Goal: Transaction & Acquisition: Purchase product/service

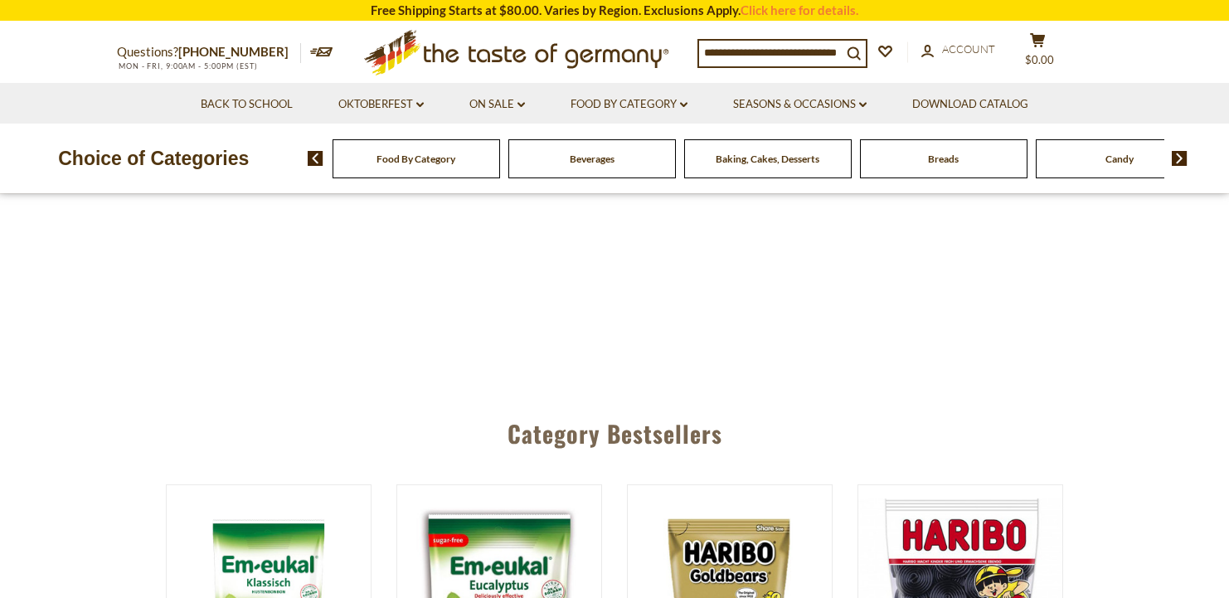
scroll to position [483, 0]
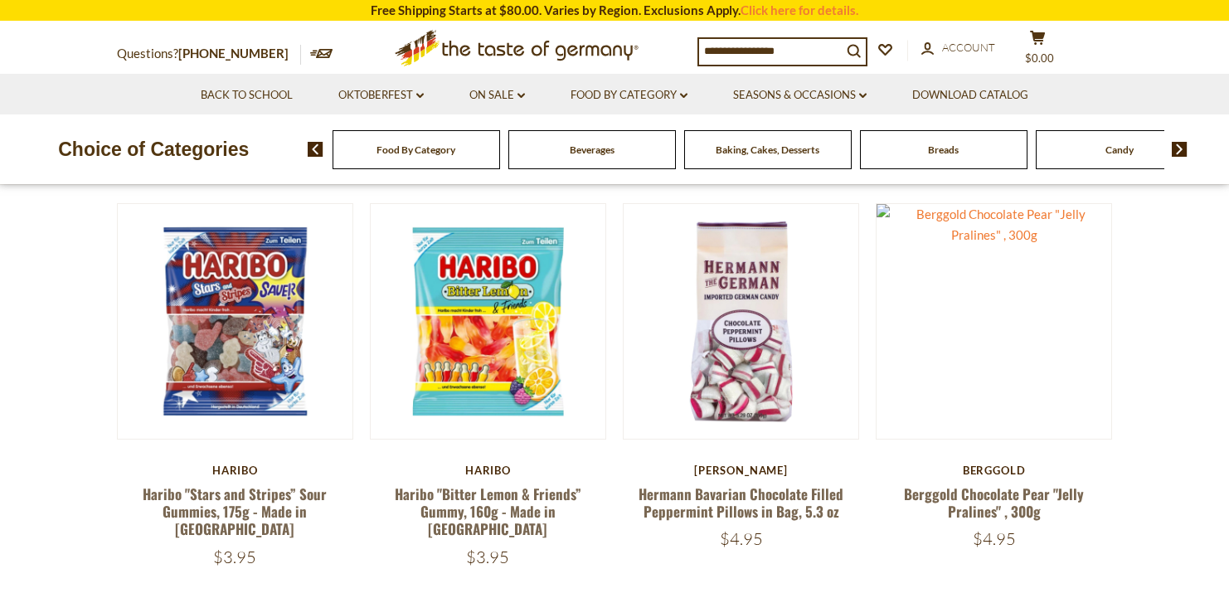
click at [828, 54] on input at bounding box center [770, 50] width 143 height 23
type input "******"
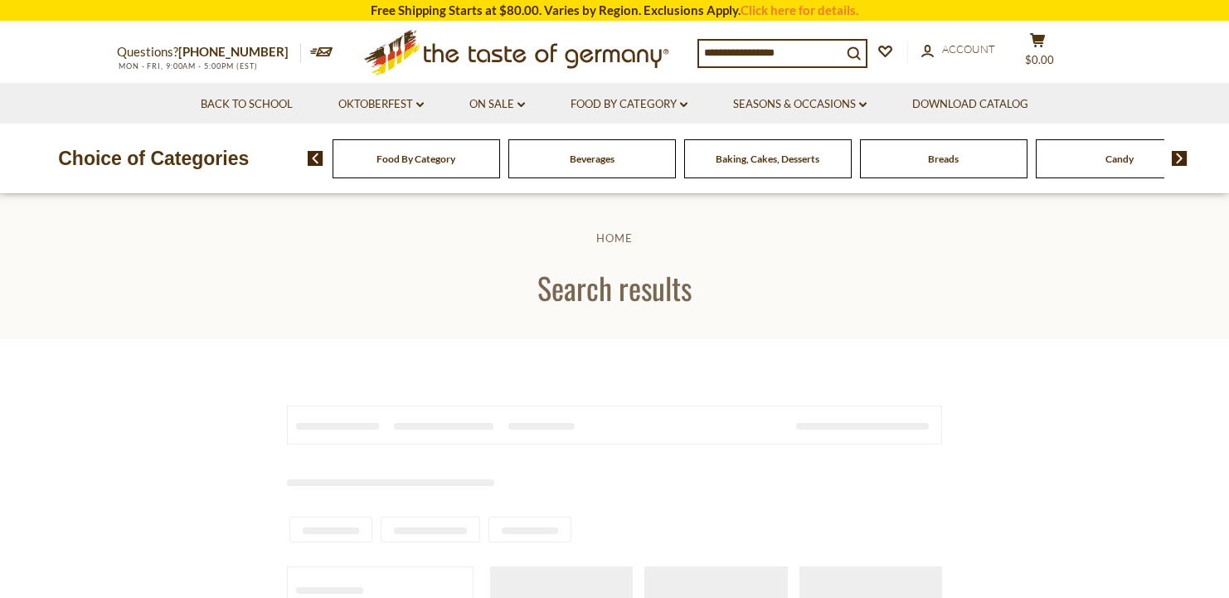
type input "******"
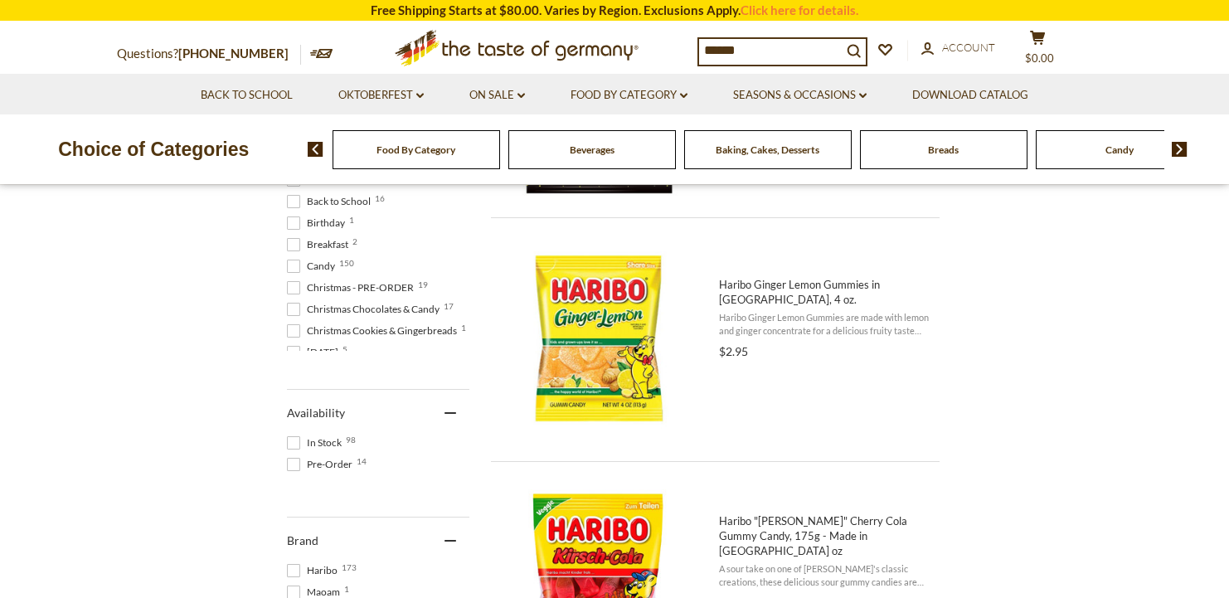
scroll to position [562, 0]
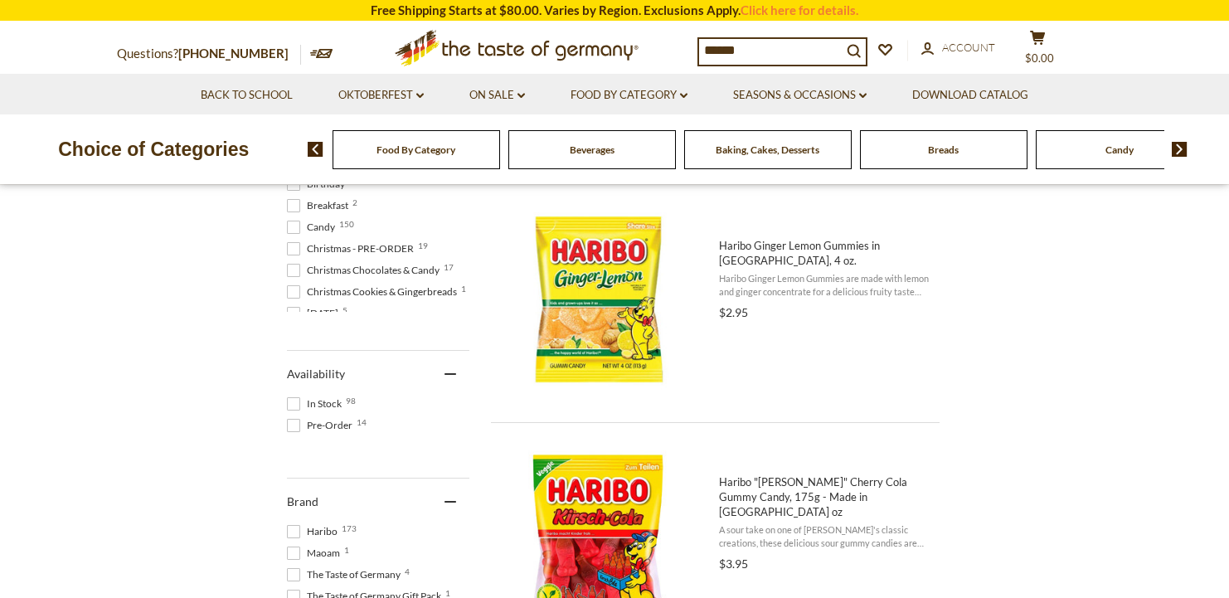
click at [290, 403] on span at bounding box center [293, 403] width 13 height 13
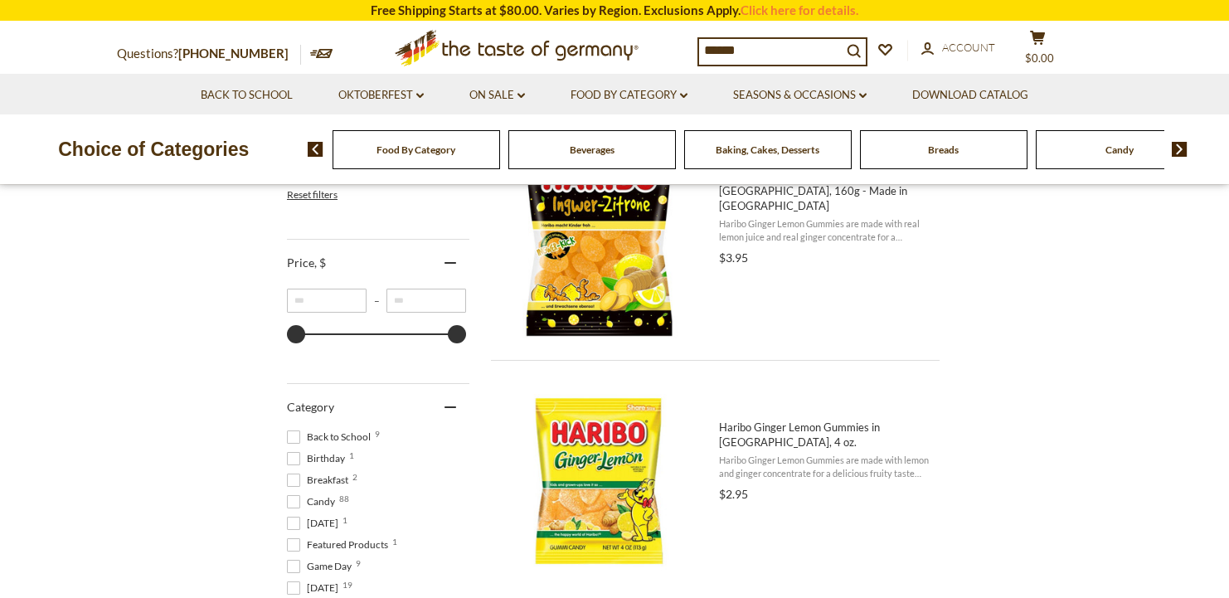
scroll to position [247, 0]
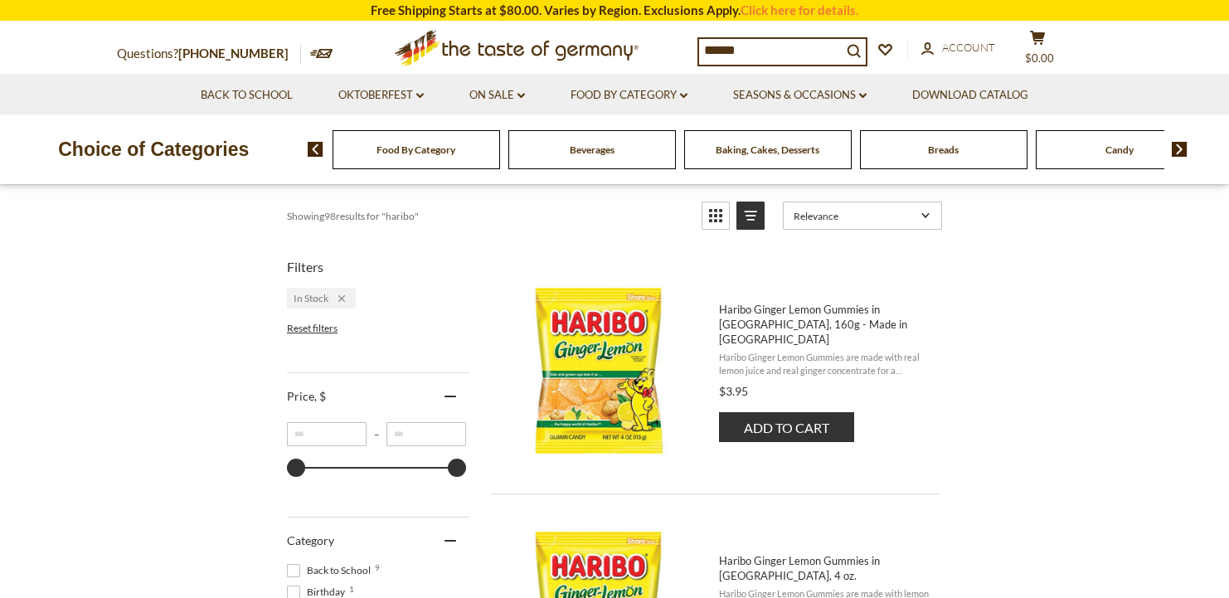
click at [777, 419] on button "Add to cart" at bounding box center [786, 427] width 135 height 30
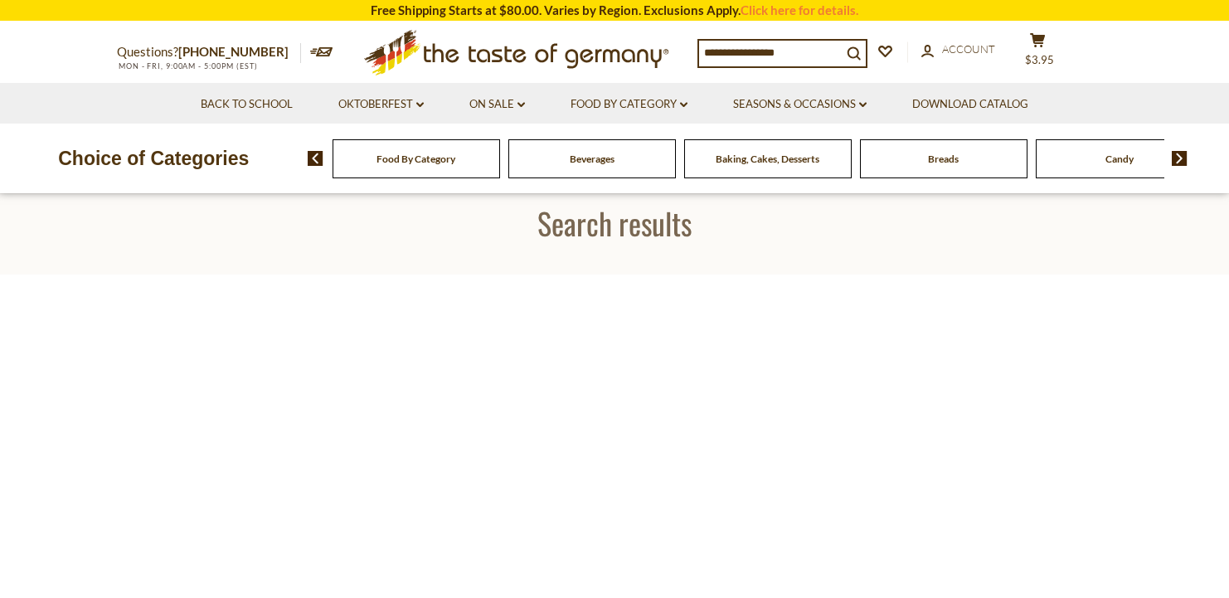
type input "******"
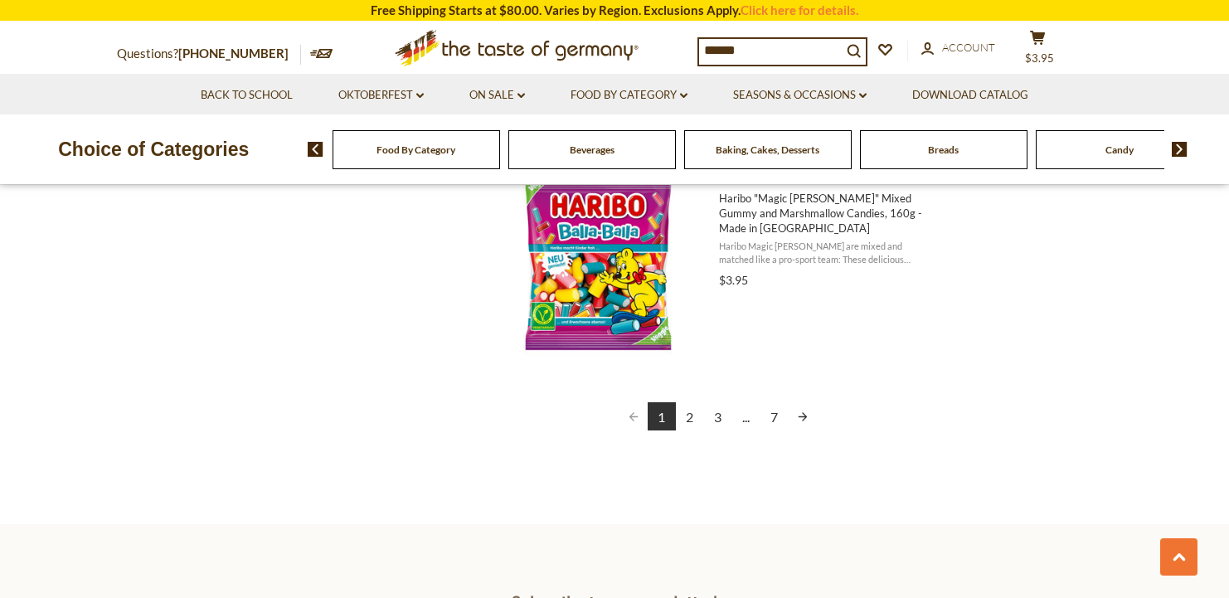
scroll to position [3778, 0]
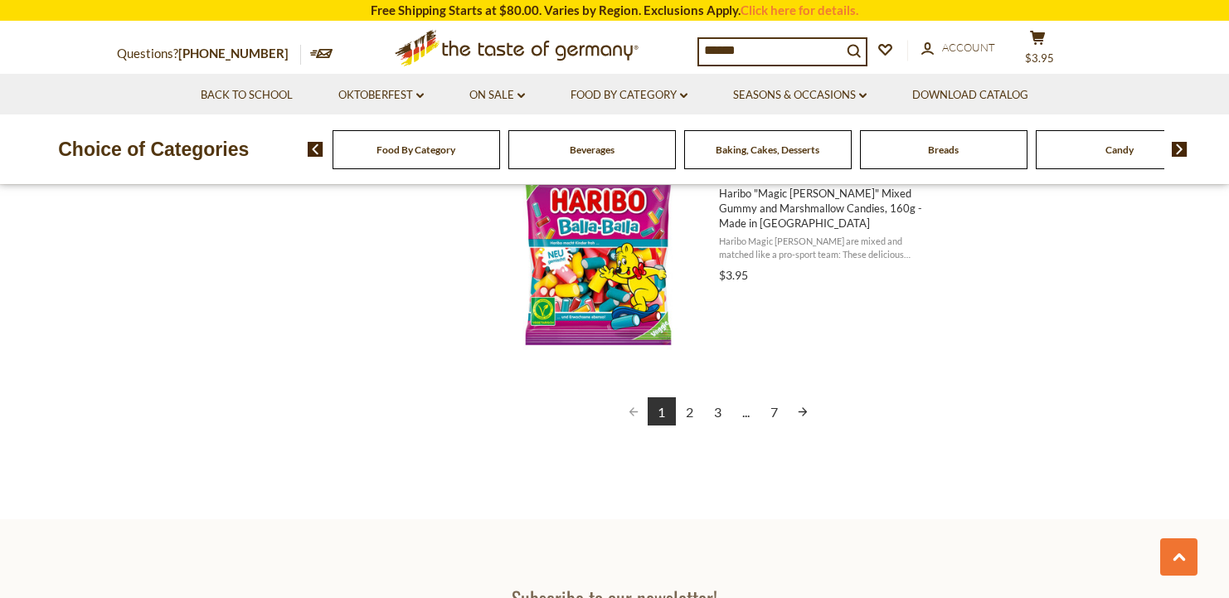
click at [693, 407] on link "2" at bounding box center [690, 411] width 28 height 28
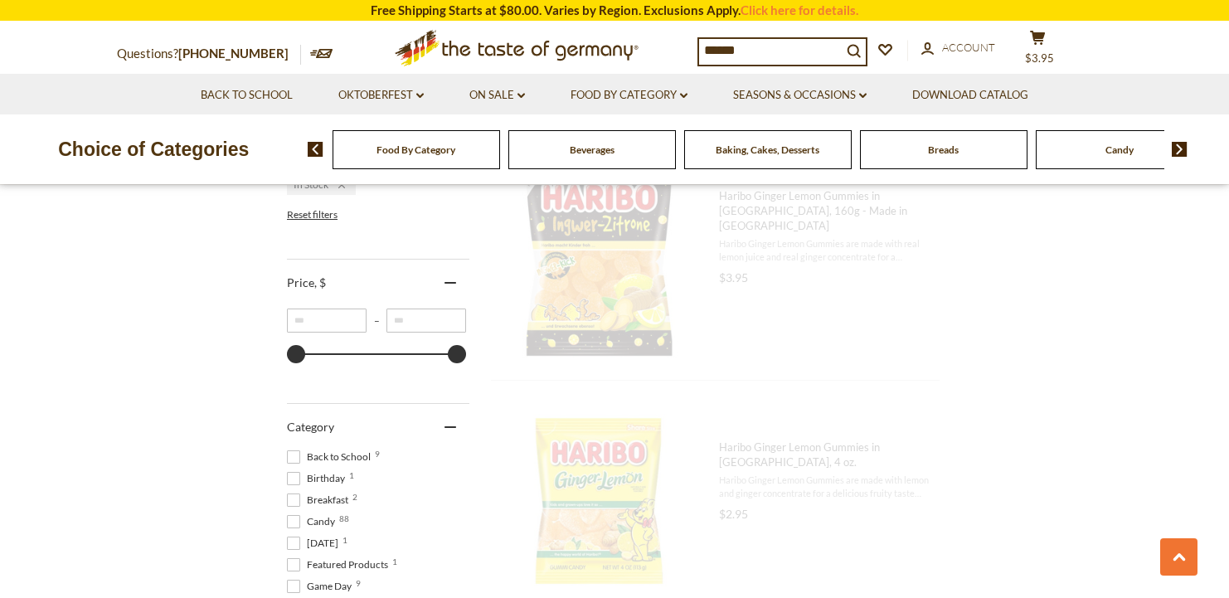
scroll to position [0, 0]
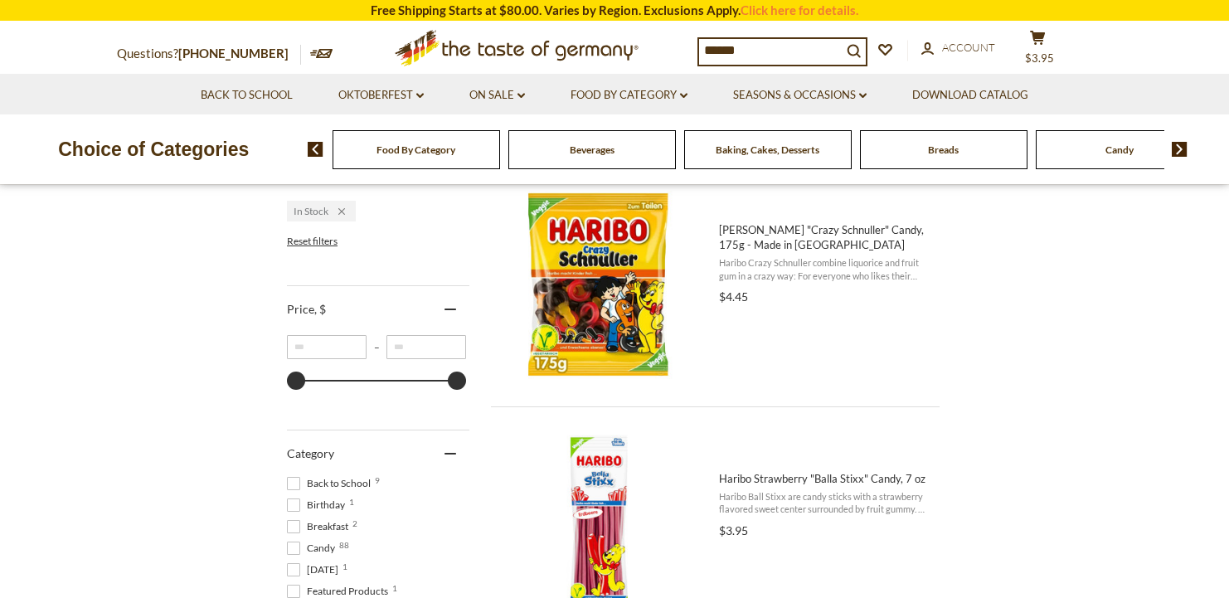
scroll to position [334, 0]
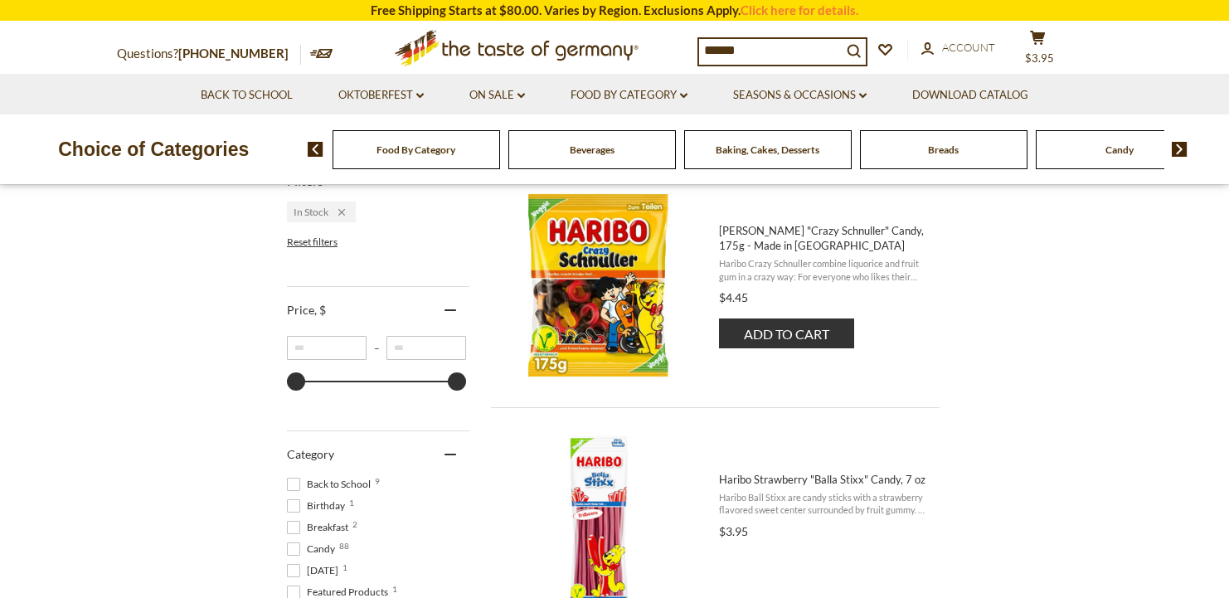
click at [780, 330] on button "Add to cart" at bounding box center [786, 334] width 135 height 30
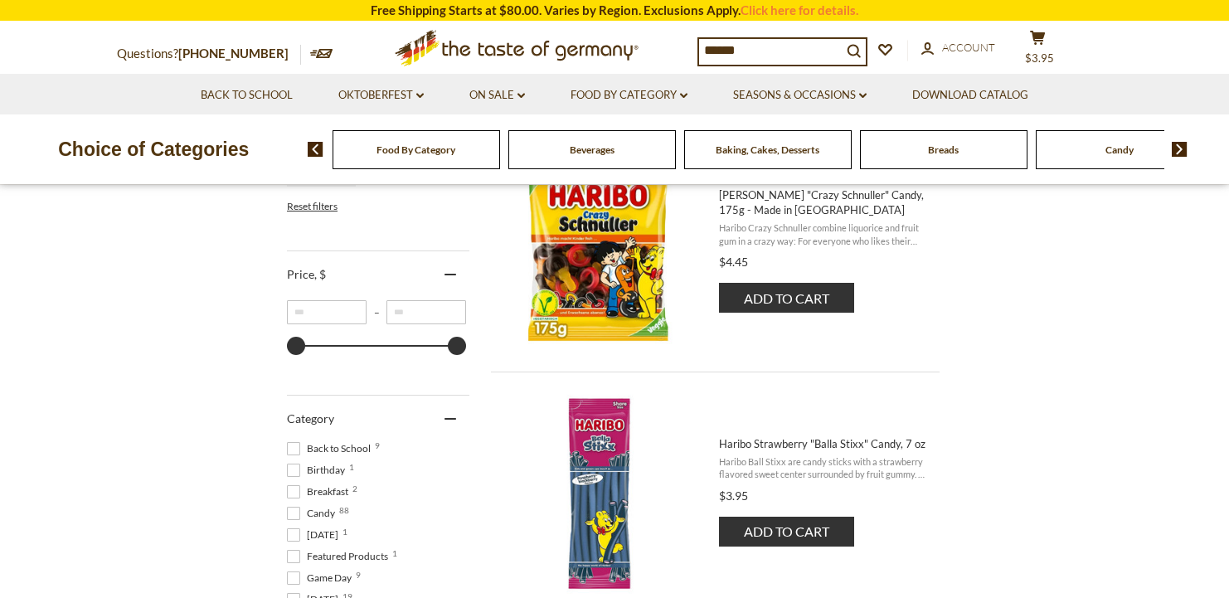
scroll to position [387, 0]
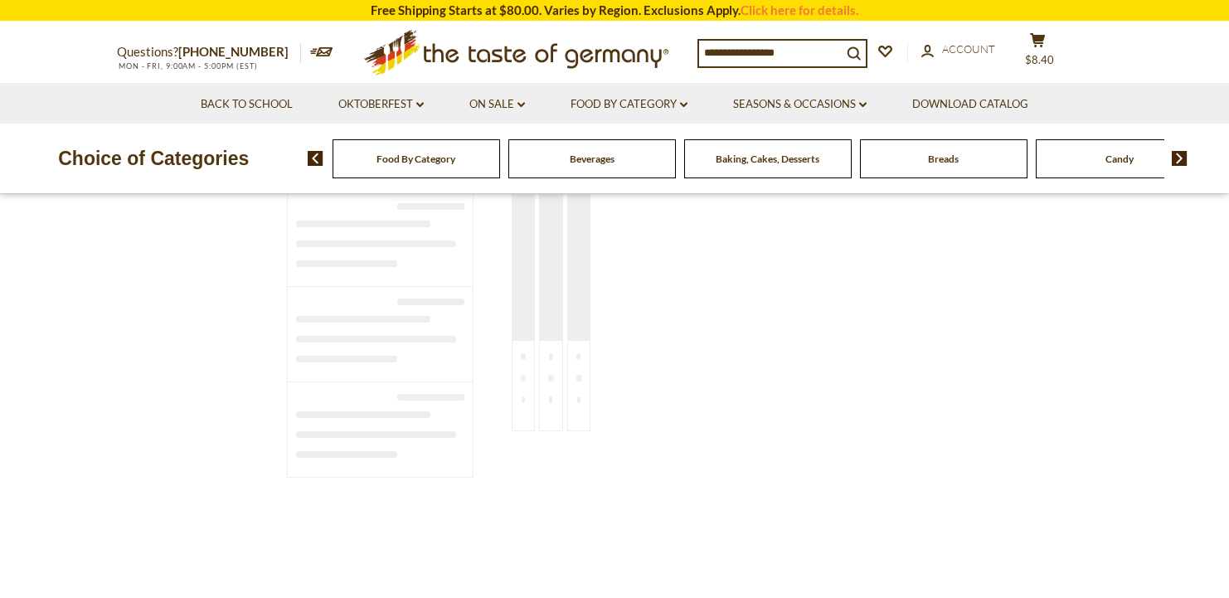
type input "******"
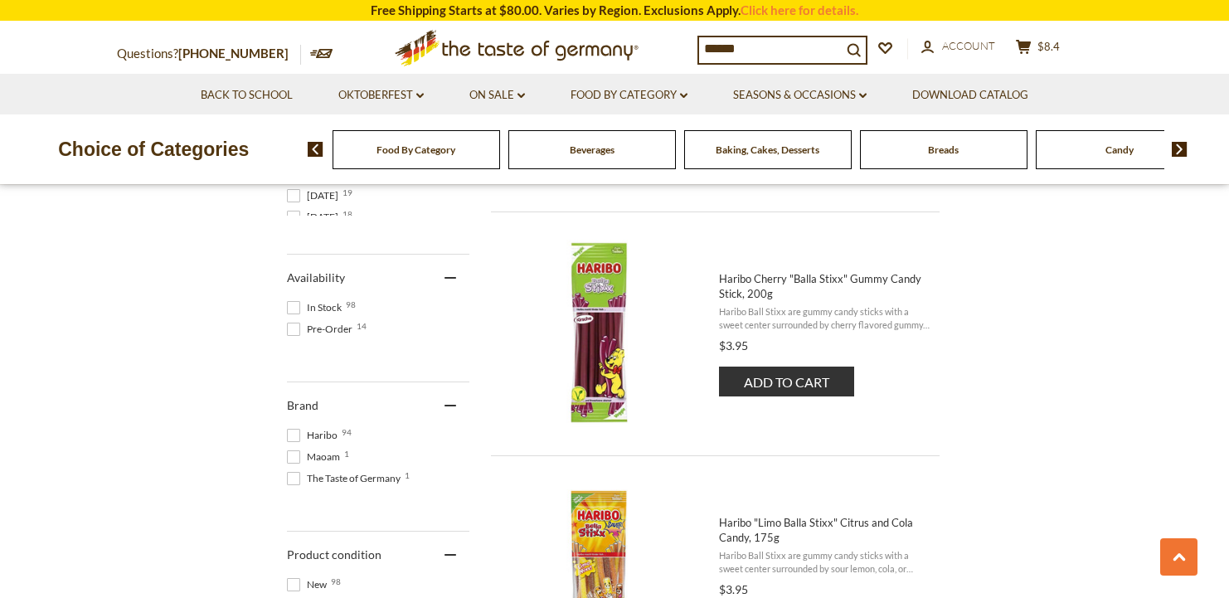
scroll to position [764, 0]
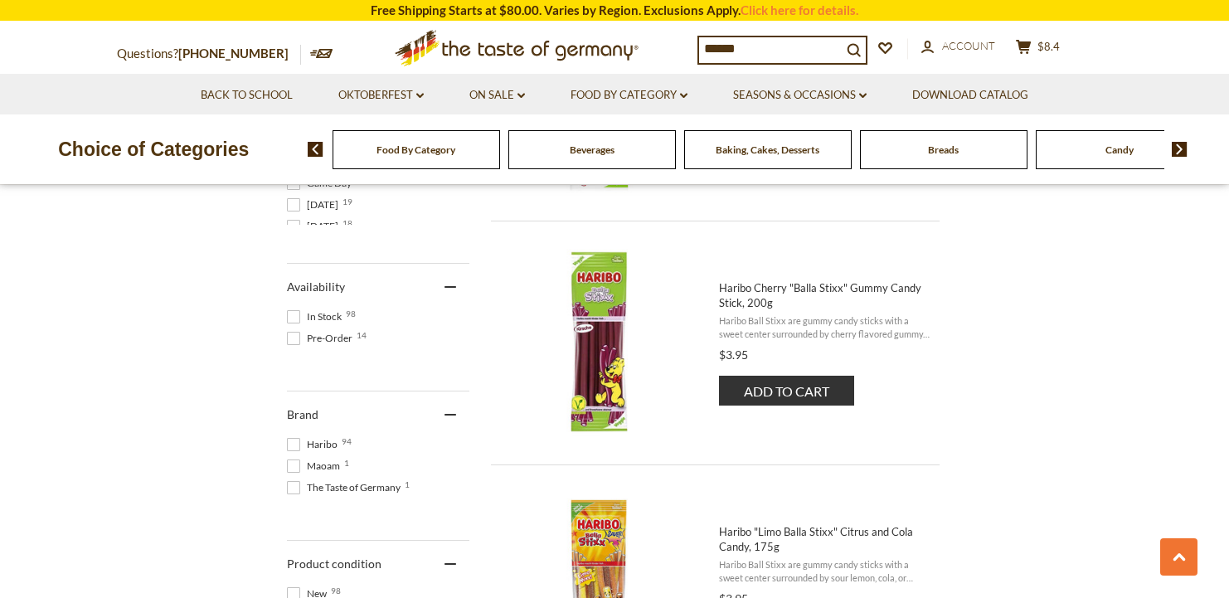
click at [766, 383] on button "Add to cart" at bounding box center [786, 391] width 135 height 30
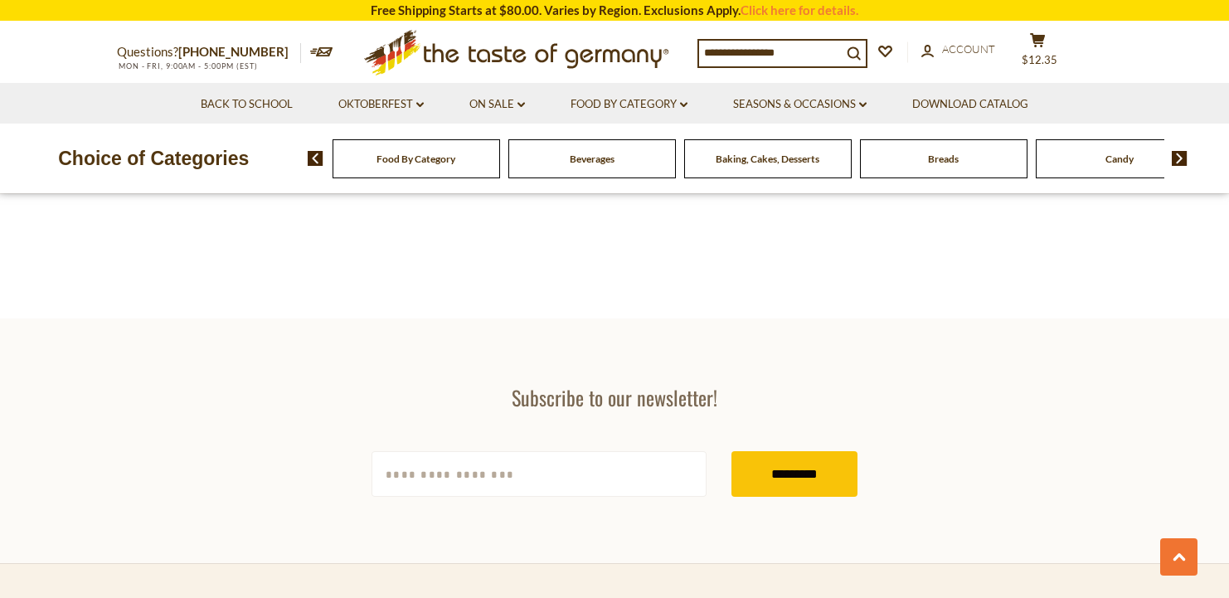
type input "******"
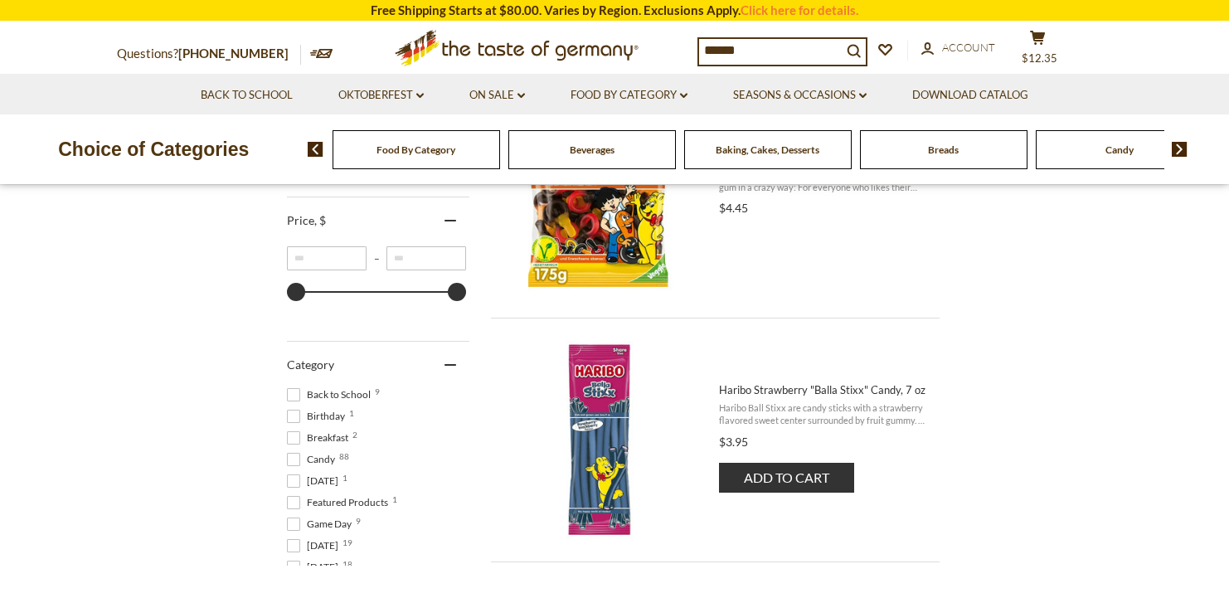
scroll to position [438, 0]
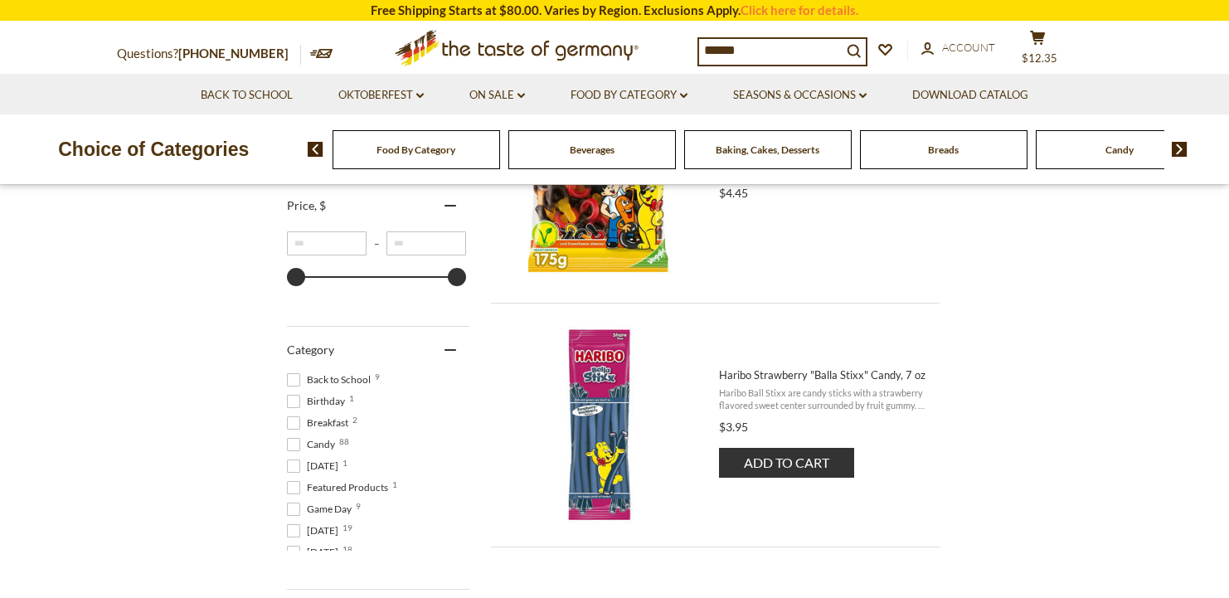
click at [782, 462] on button "Add to cart" at bounding box center [786, 463] width 135 height 30
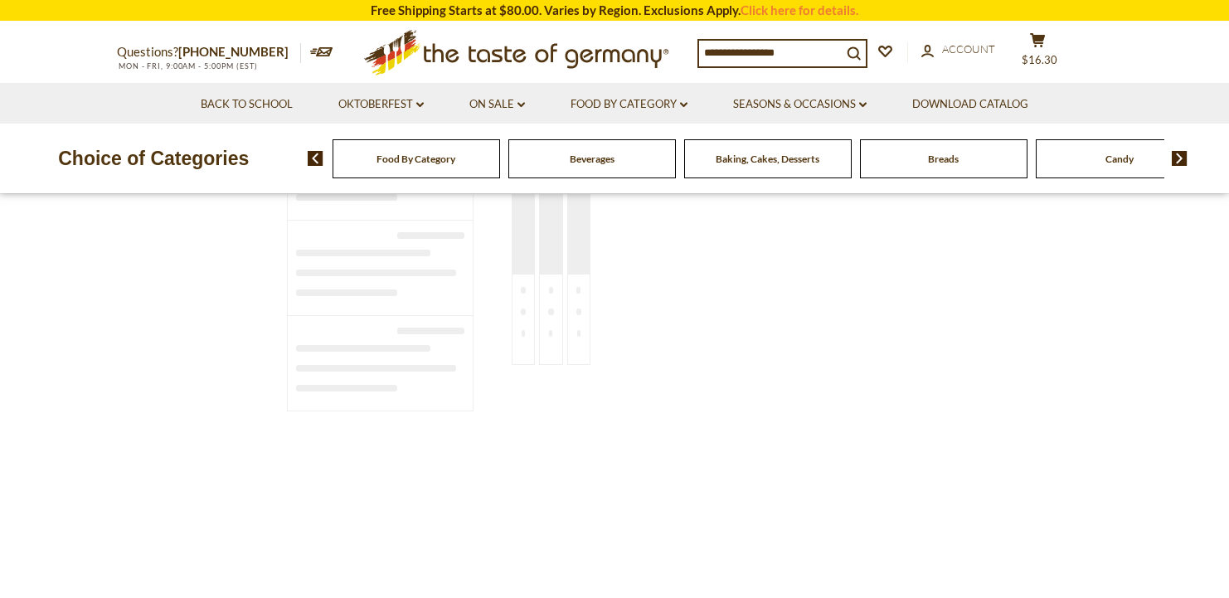
type input "******"
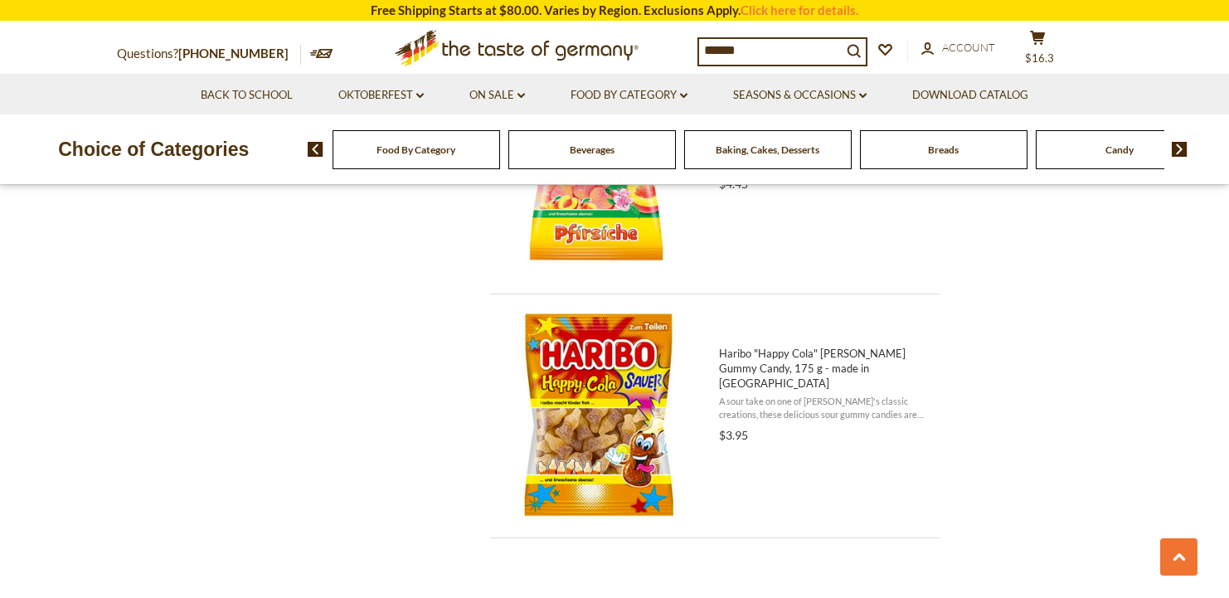
scroll to position [2155, 0]
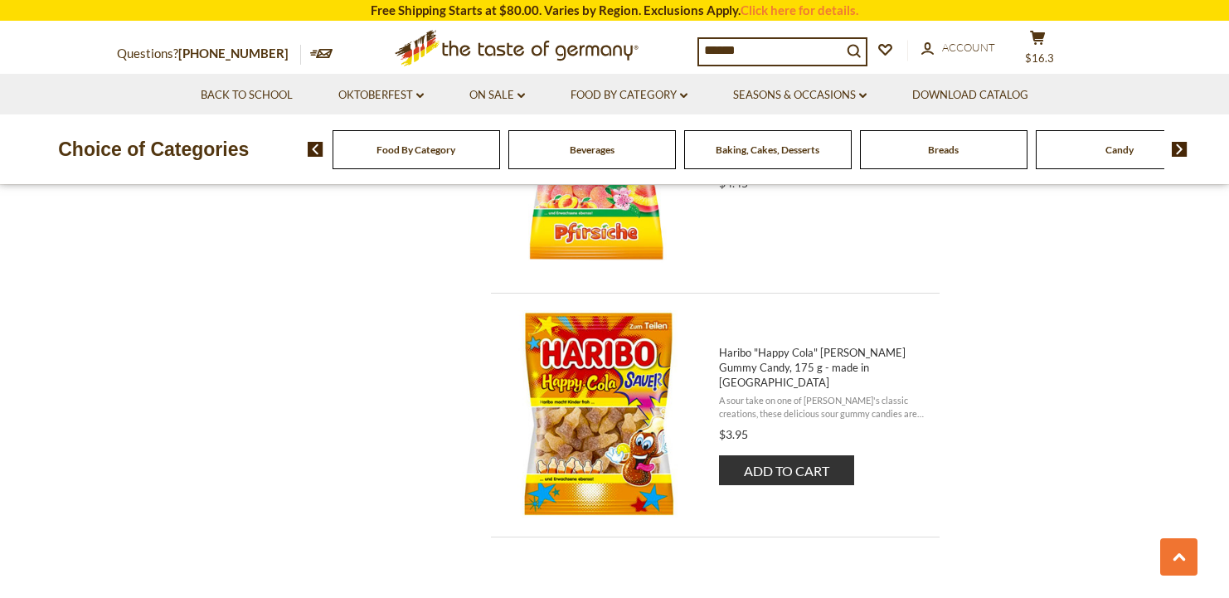
click at [787, 462] on button "Add to cart" at bounding box center [786, 470] width 135 height 30
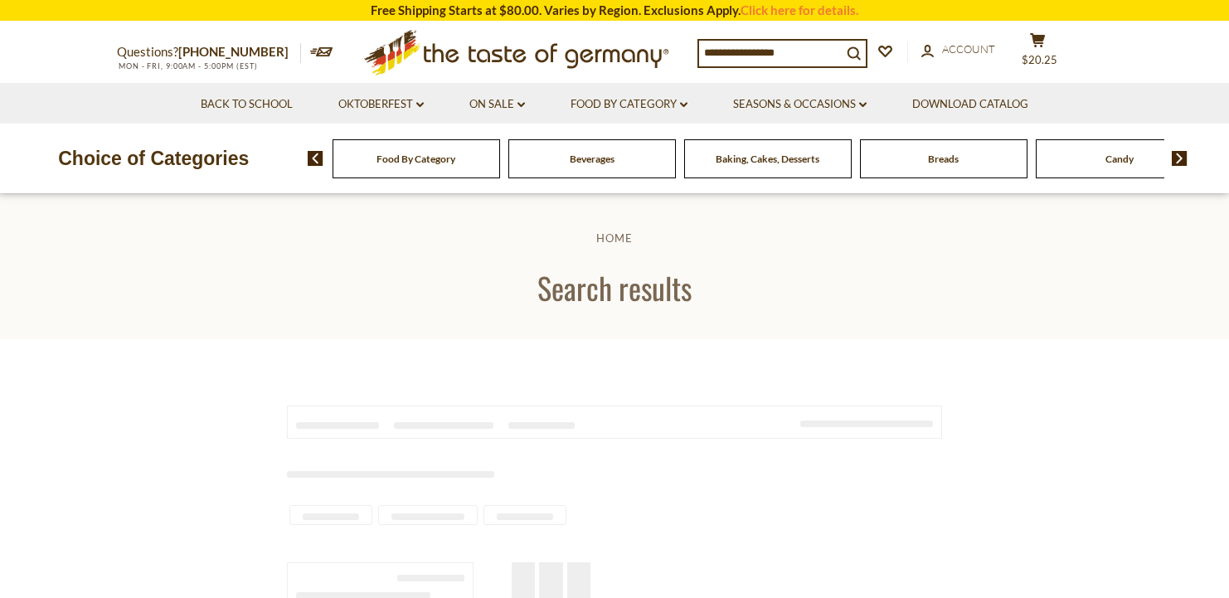
type input "******"
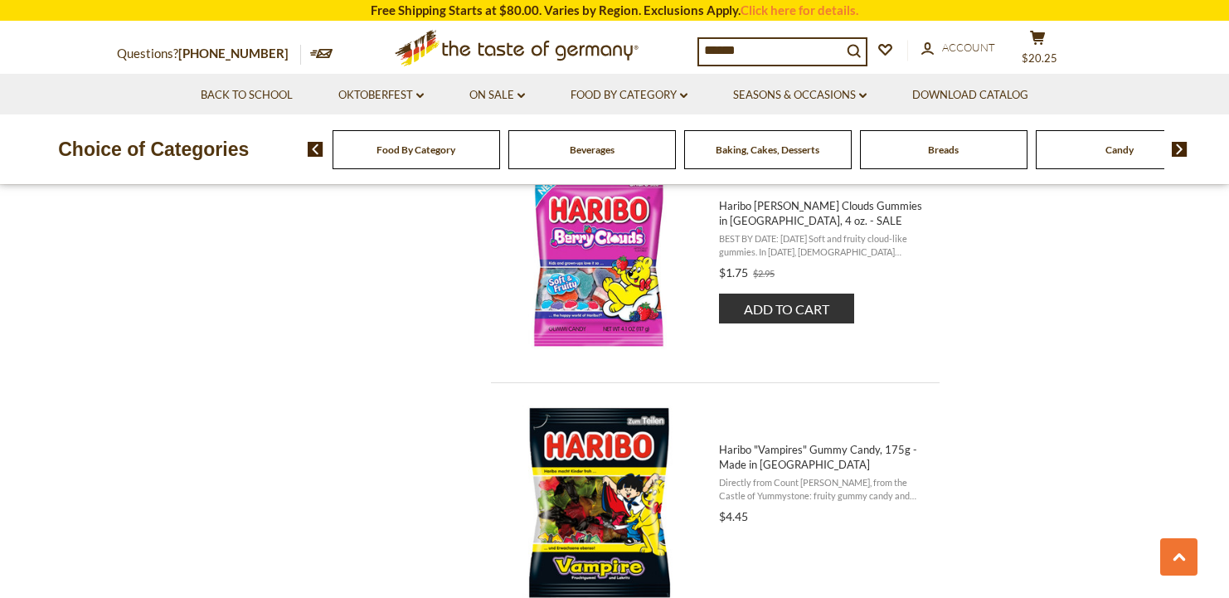
scroll to position [3396, 0]
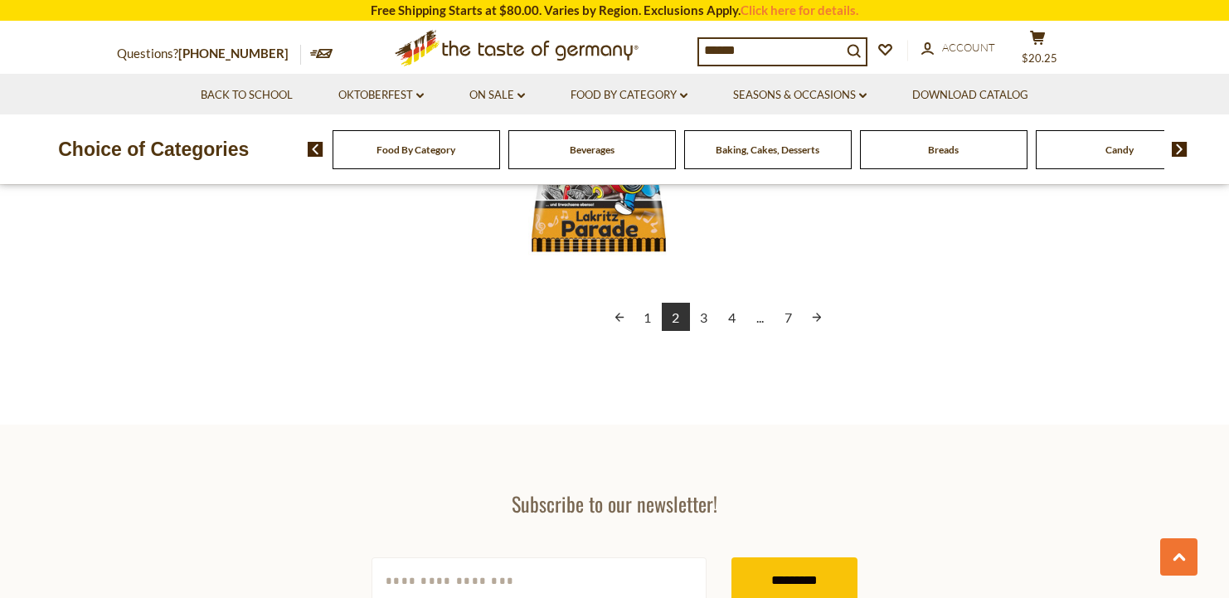
click at [704, 315] on link "3" at bounding box center [704, 317] width 28 height 28
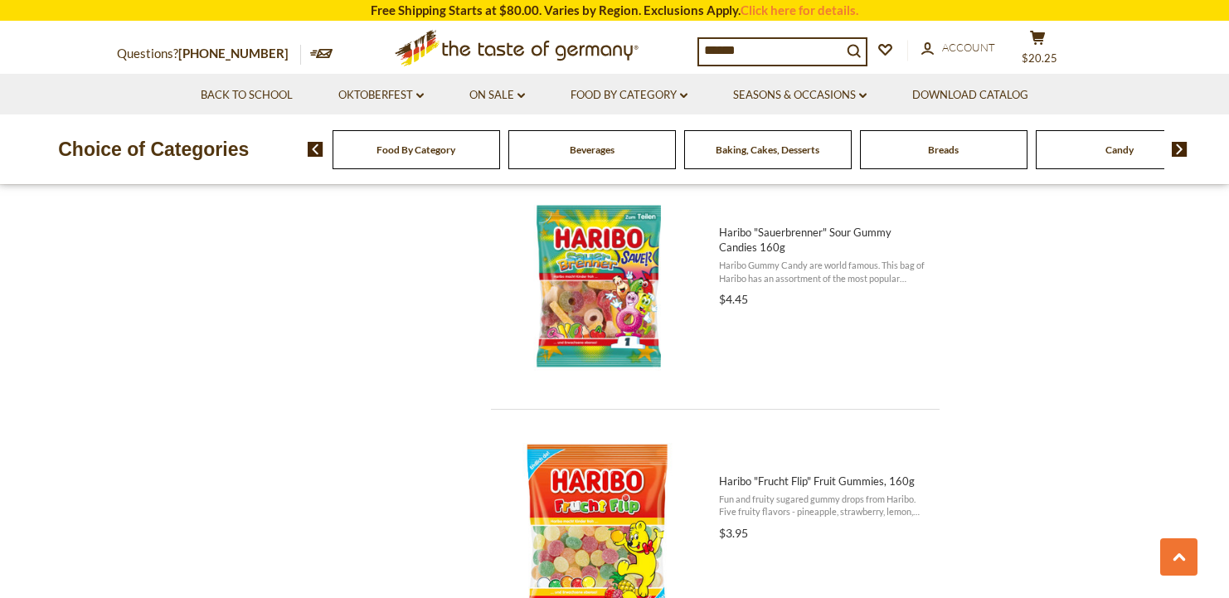
scroll to position [1545, 0]
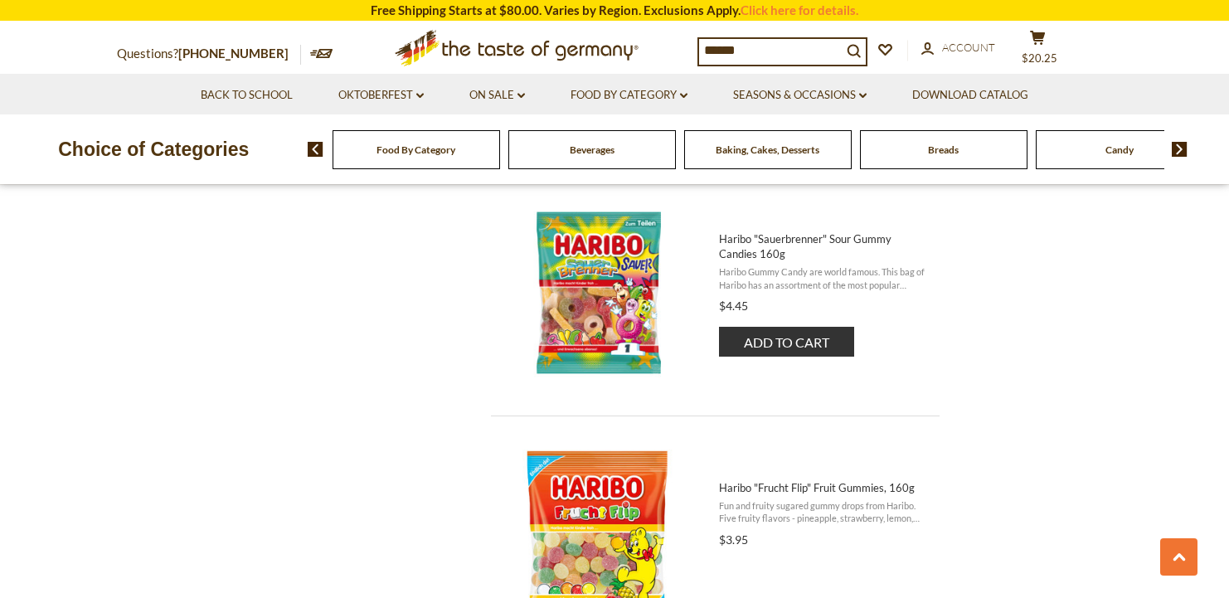
click at [757, 342] on button "Add to cart" at bounding box center [786, 342] width 135 height 30
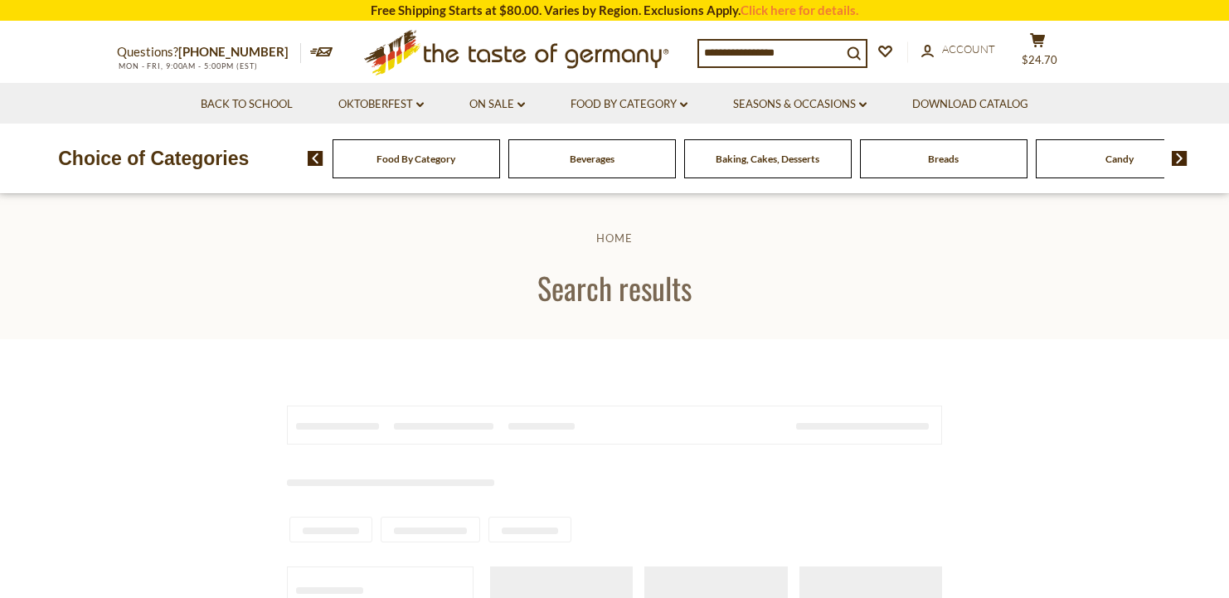
type input "******"
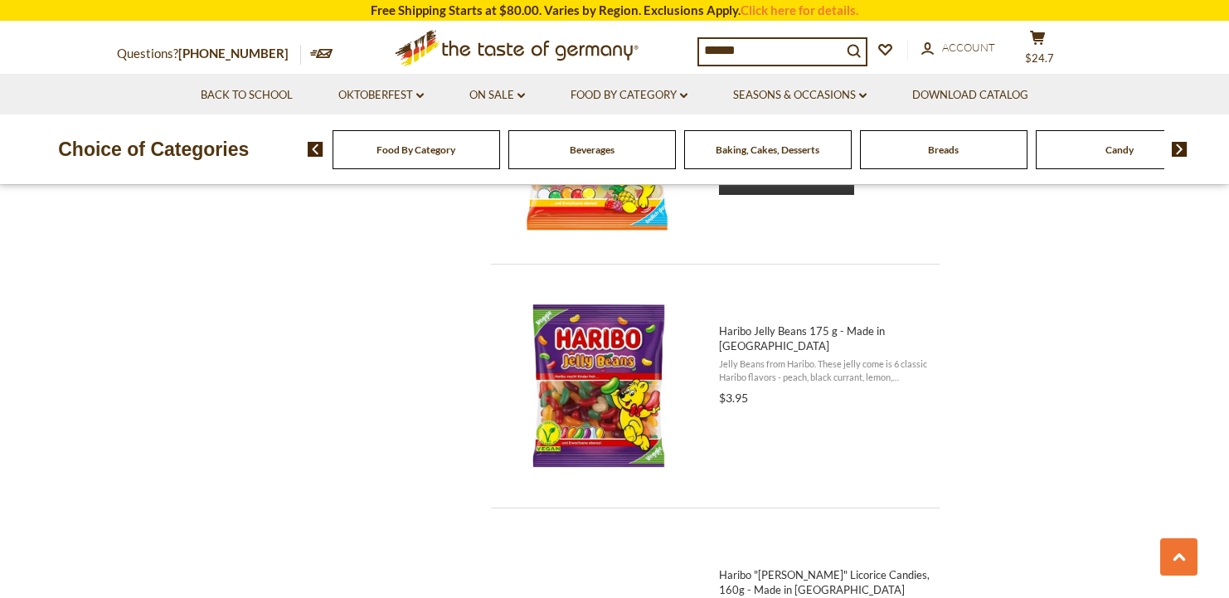
scroll to position [1998, 0]
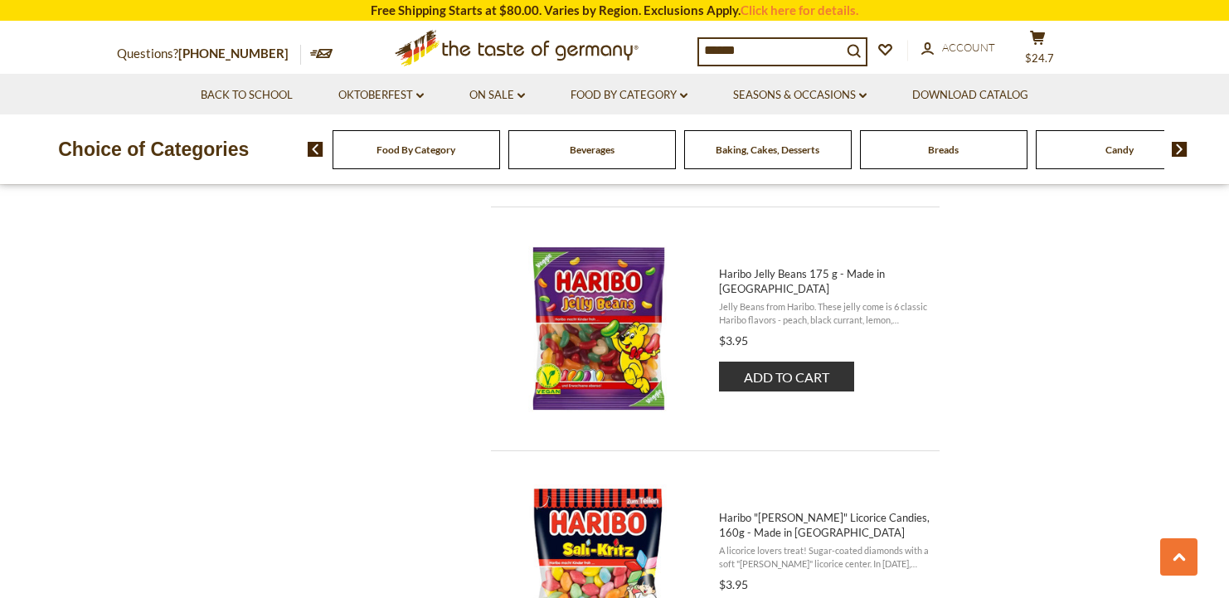
click at [808, 368] on button "Add to cart" at bounding box center [786, 377] width 135 height 30
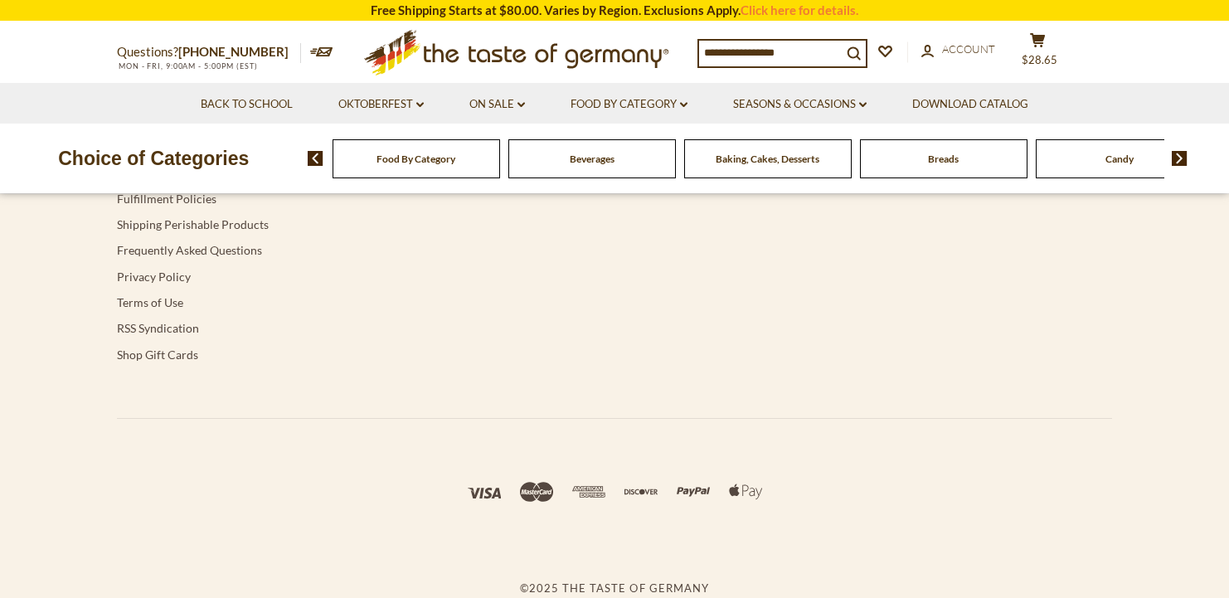
type input "******"
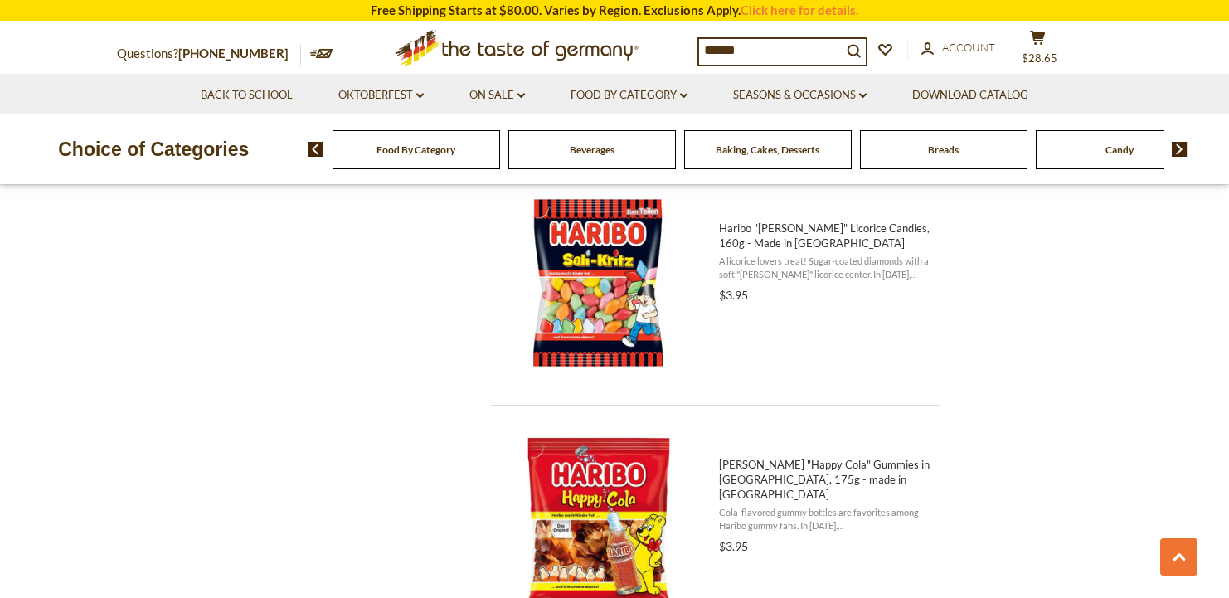
scroll to position [2224, 0]
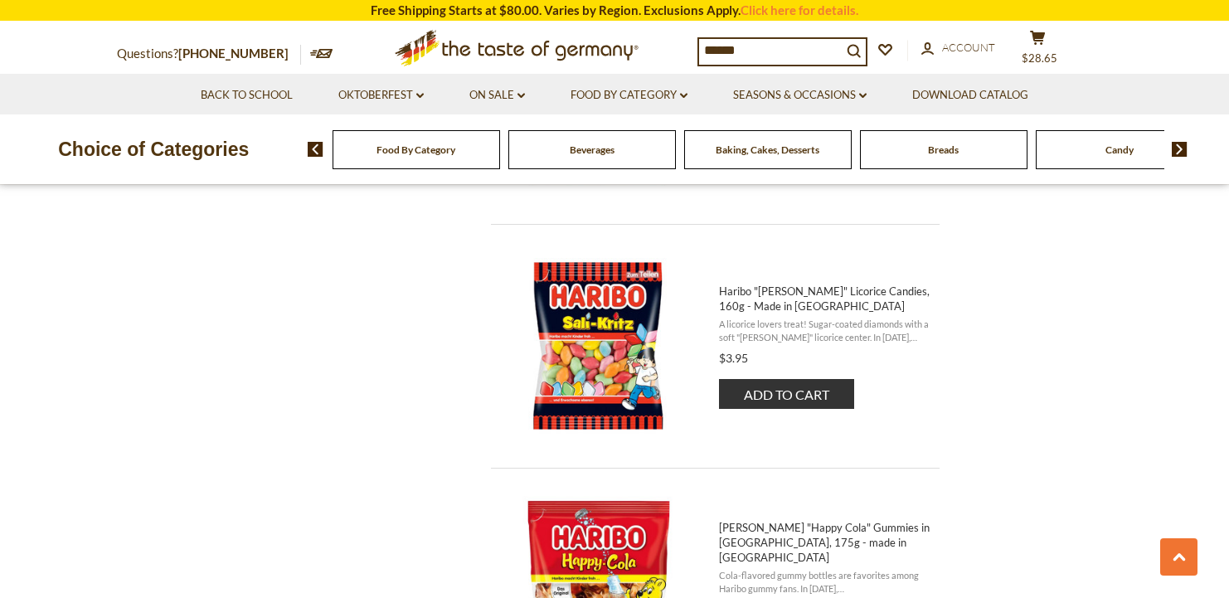
click at [773, 301] on span "Haribo "[PERSON_NAME]" Licorice Candies, 160g - Made in [GEOGRAPHIC_DATA]" at bounding box center [824, 299] width 211 height 30
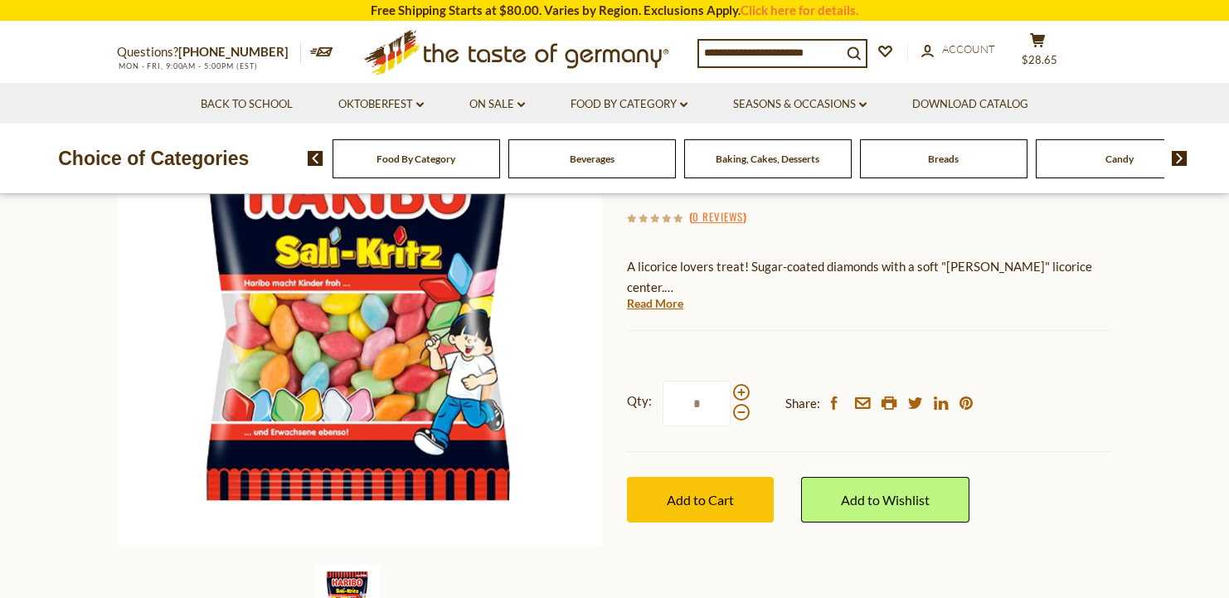
scroll to position [364, 0]
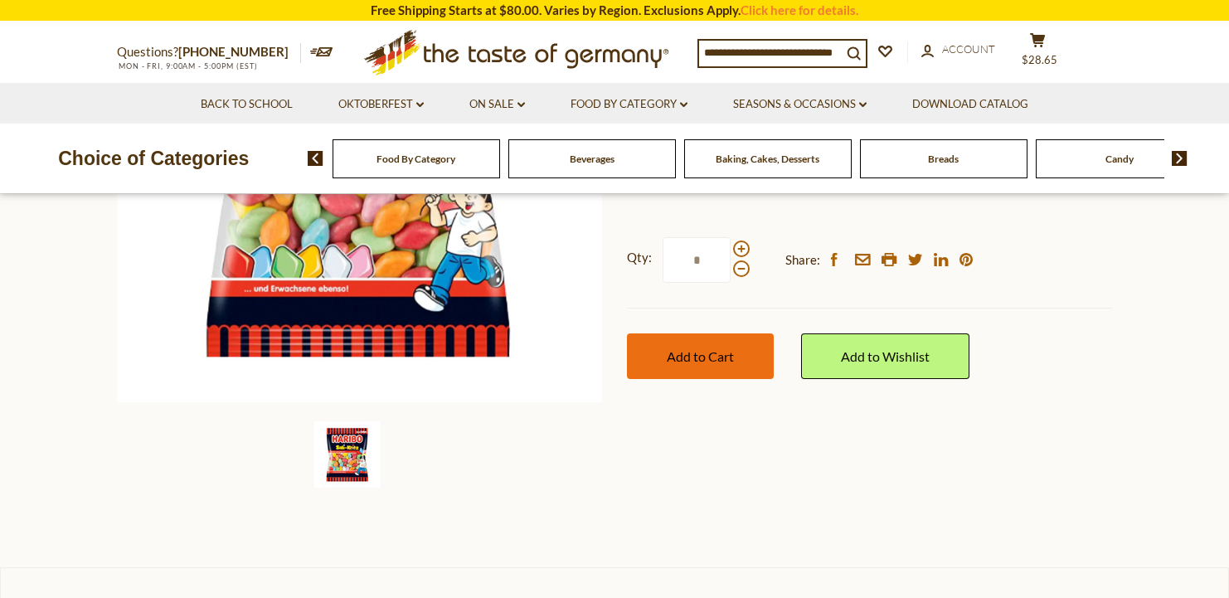
click at [709, 359] on span "Add to Cart" at bounding box center [700, 356] width 67 height 16
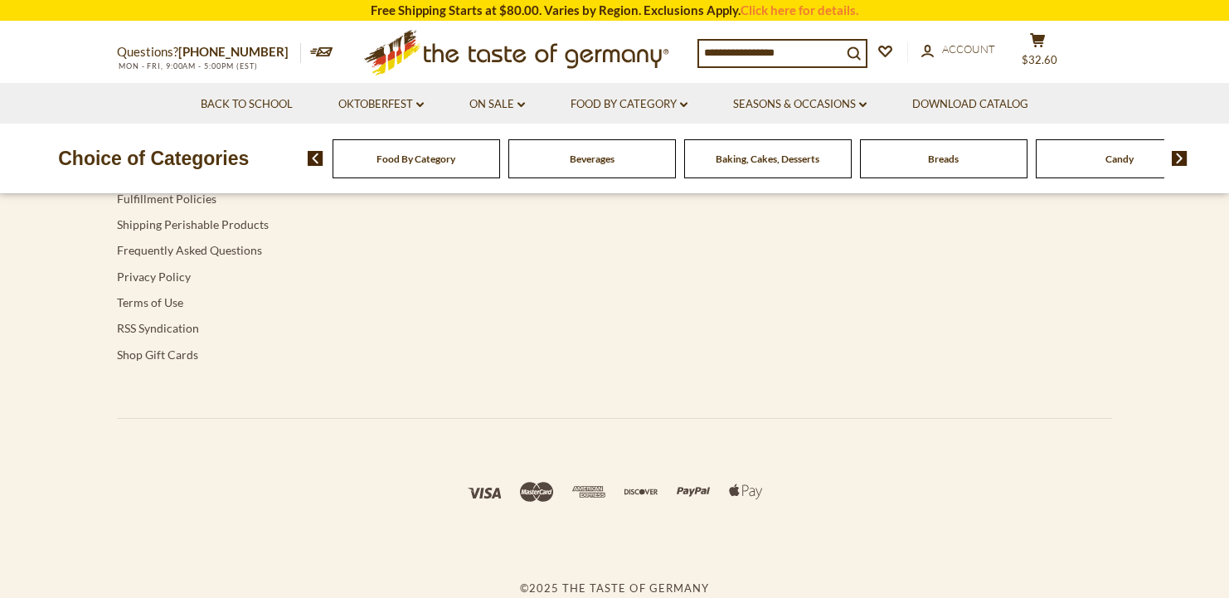
type input "******"
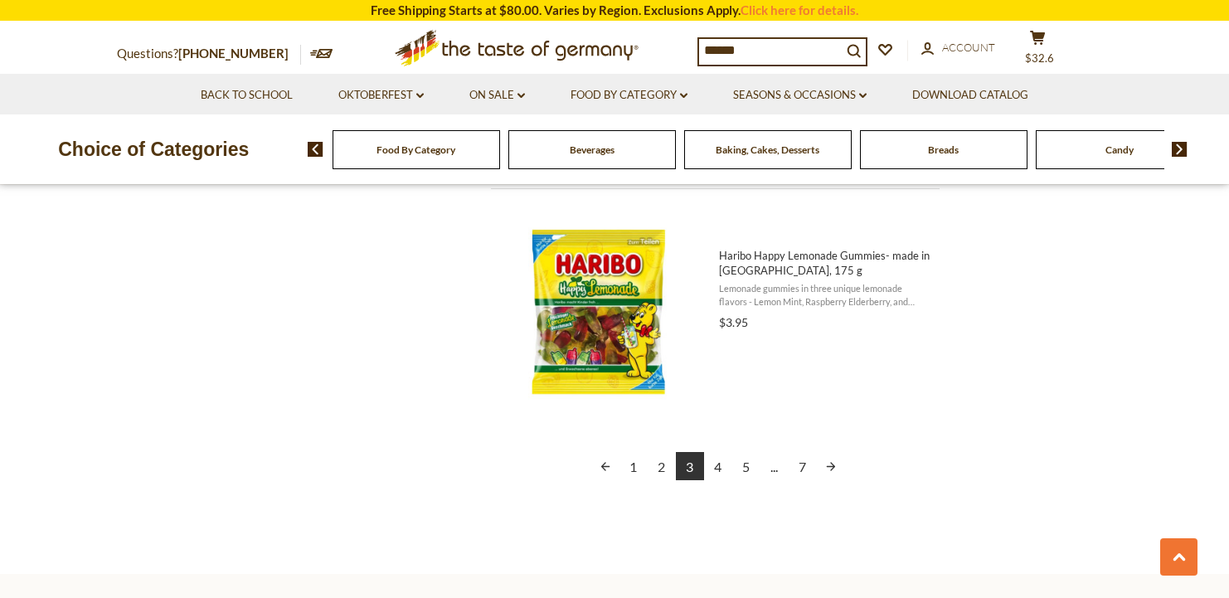
scroll to position [3726, 0]
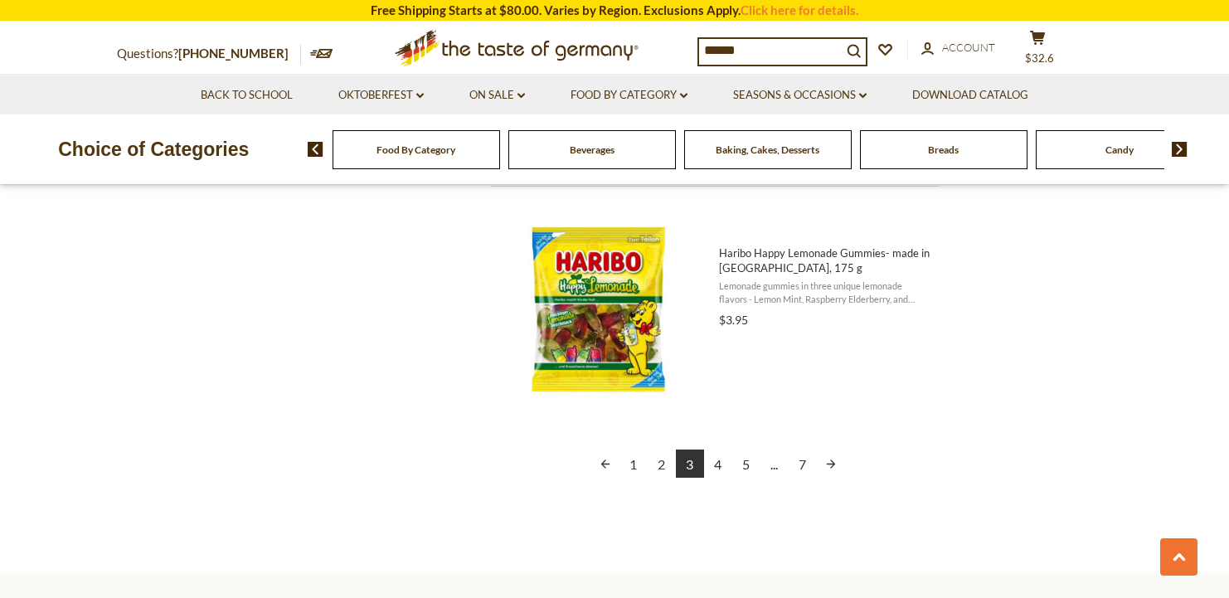
click at [723, 465] on link "4" at bounding box center [718, 464] width 28 height 28
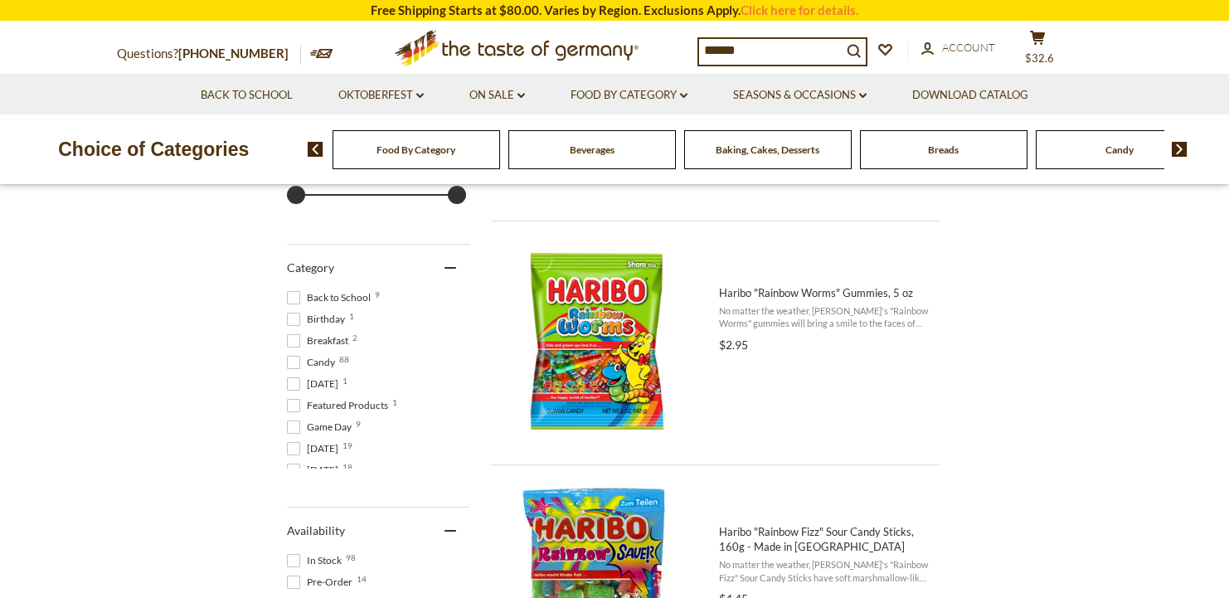
scroll to position [550, 0]
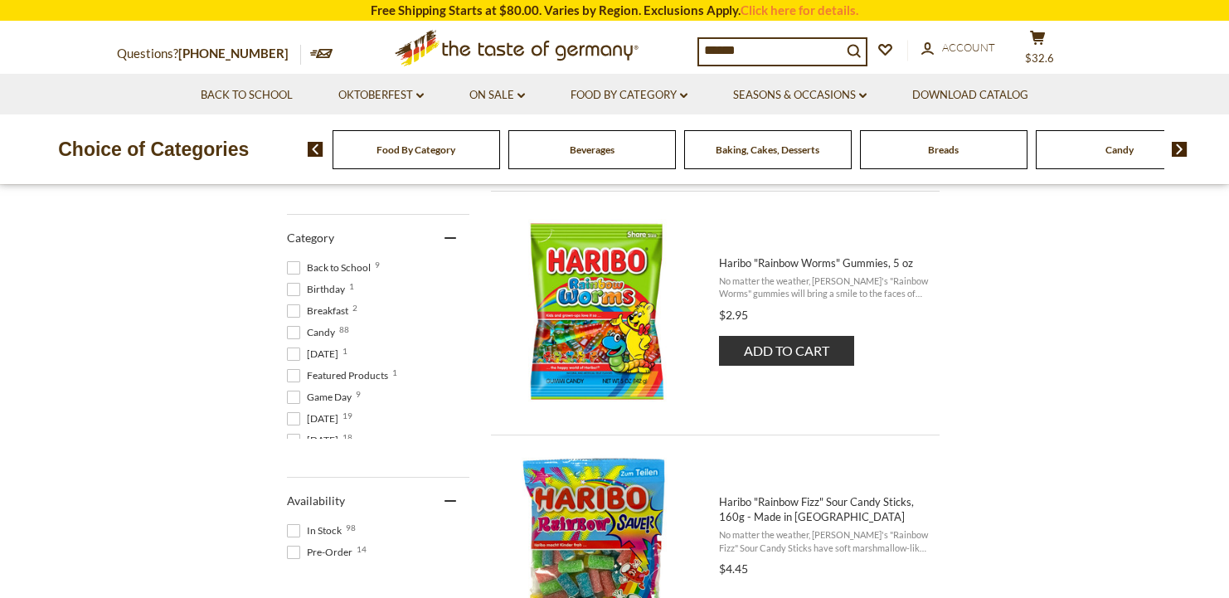
click at [801, 352] on button "Add to cart" at bounding box center [786, 351] width 135 height 30
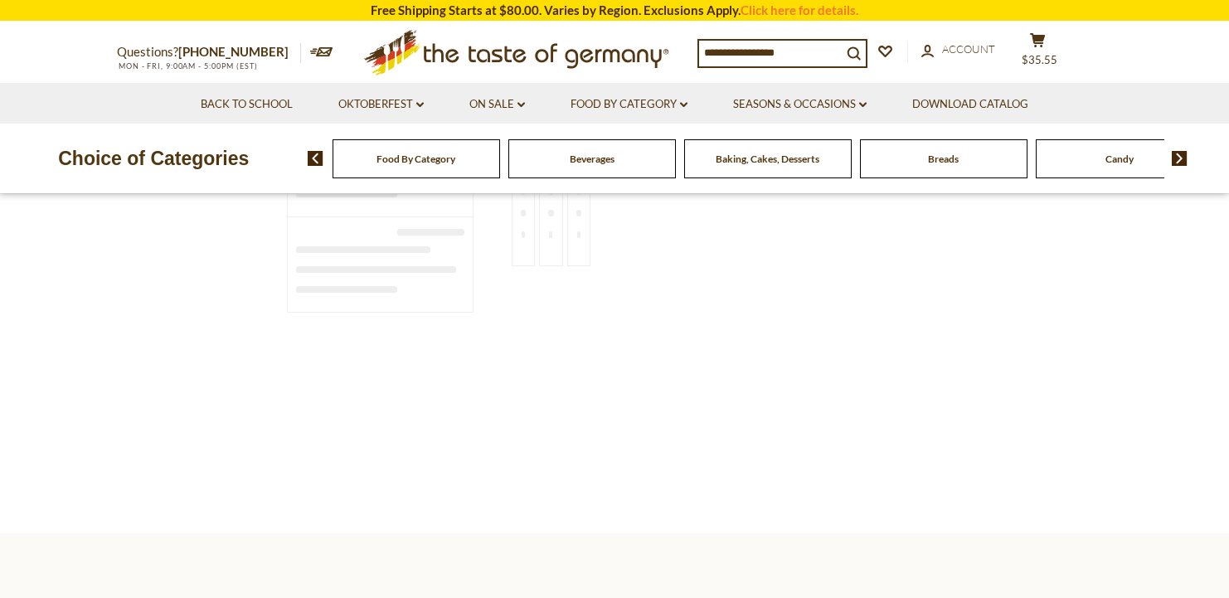
type input "******"
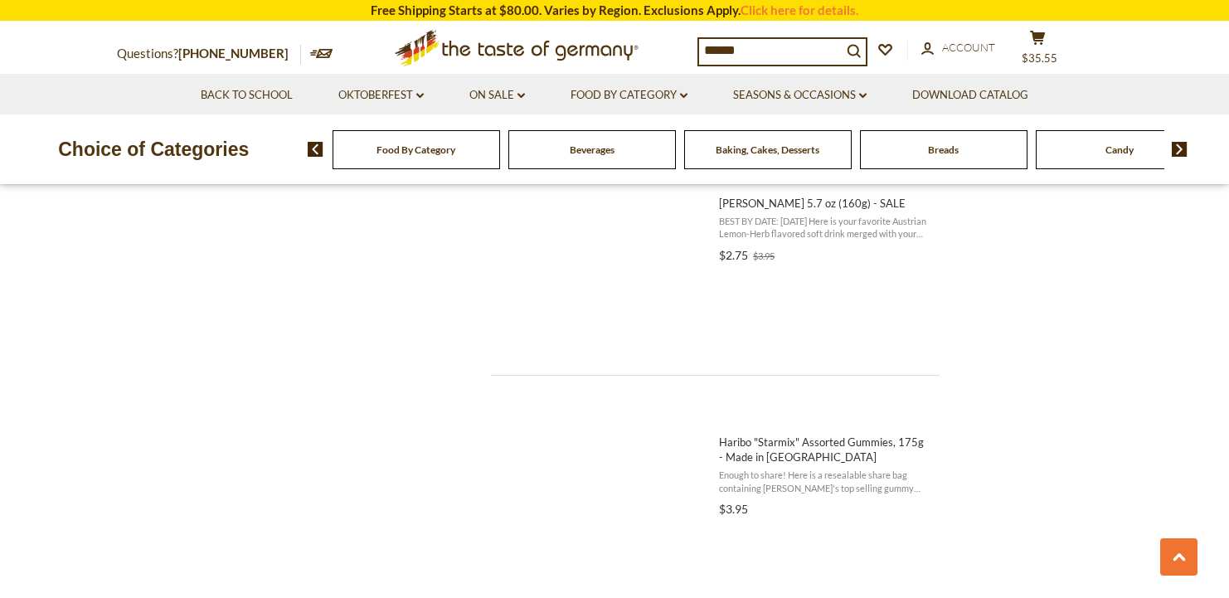
scroll to position [2034, 0]
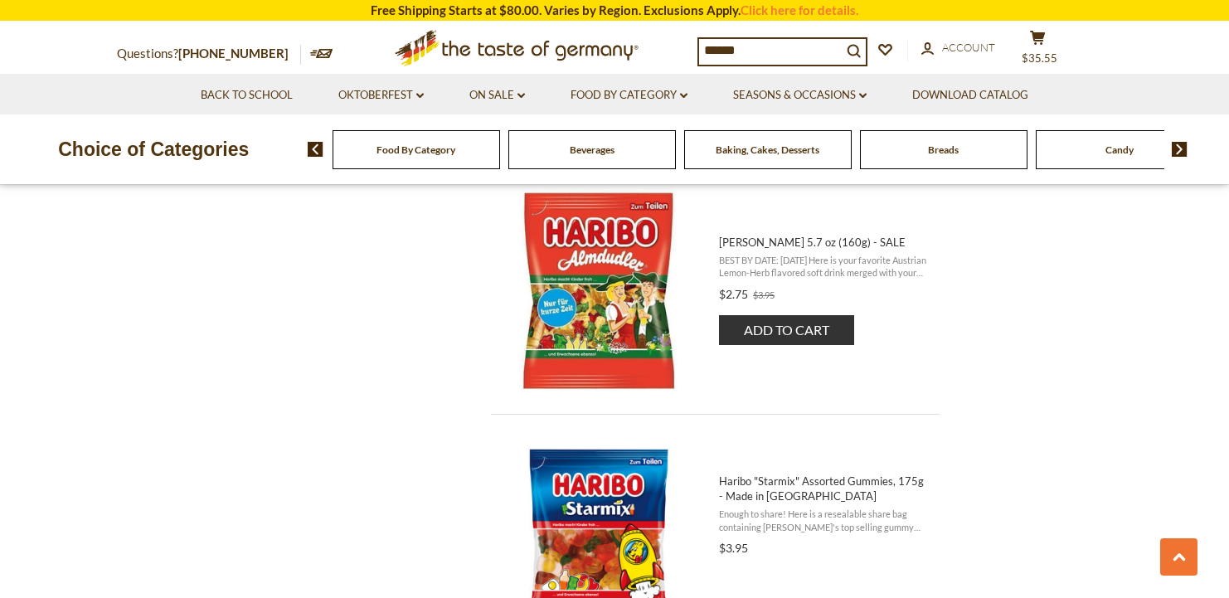
click at [762, 260] on span "BEST BY DATE: [DATE] Here is your favorite Austrian Lemon-Herb flavored soft dr…" at bounding box center [824, 267] width 211 height 26
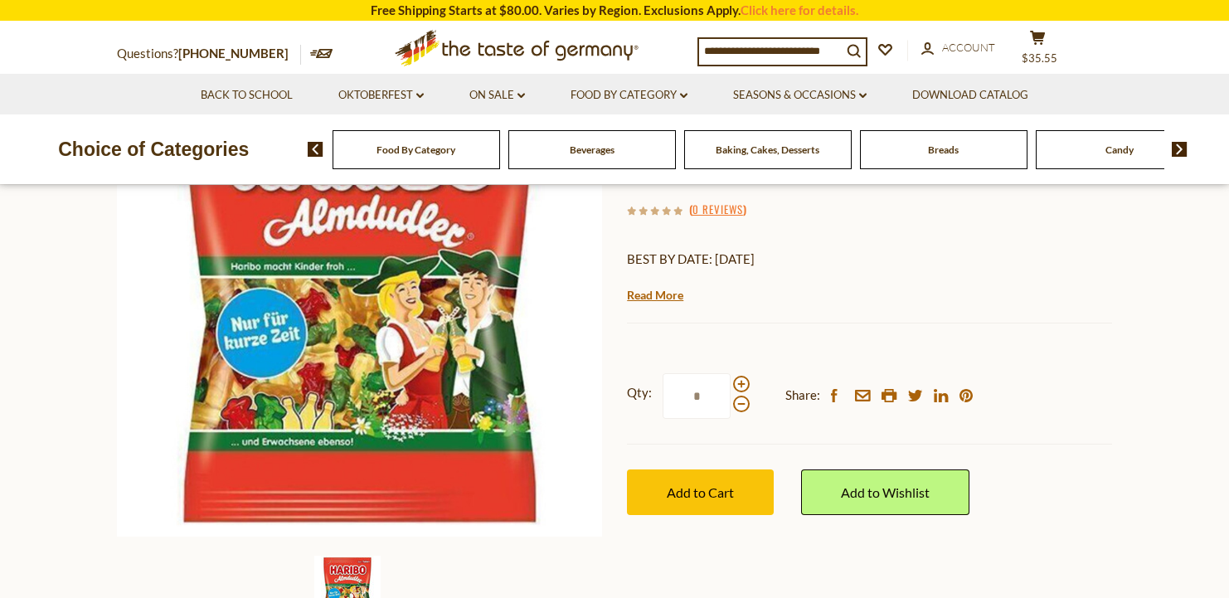
scroll to position [187, 0]
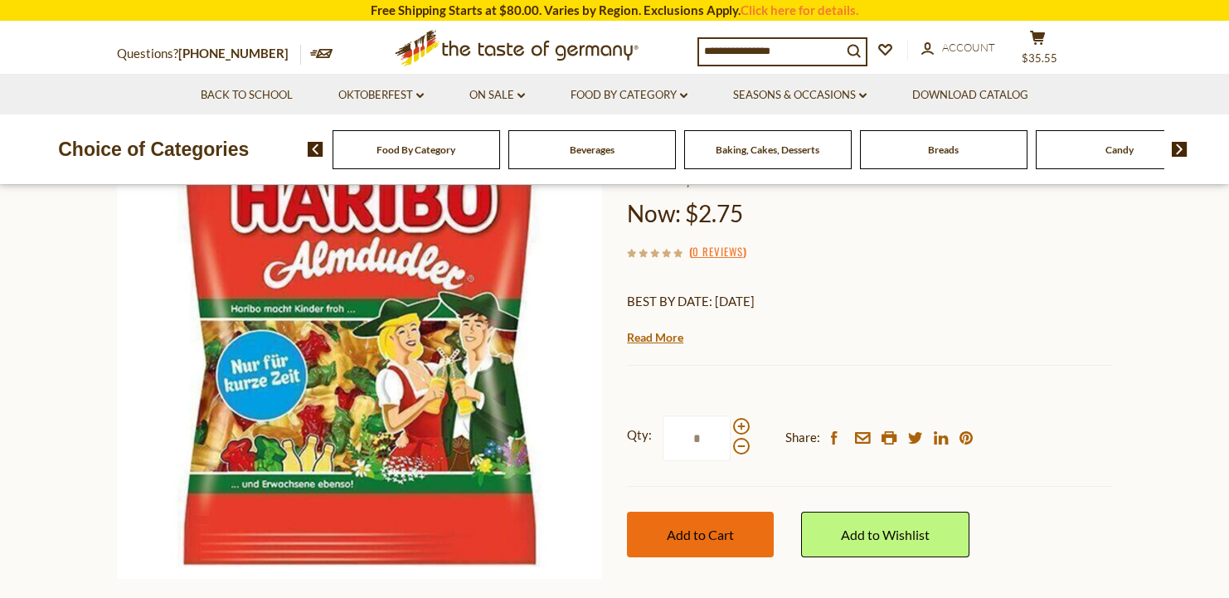
click at [662, 537] on button "Add to Cart" at bounding box center [700, 535] width 147 height 46
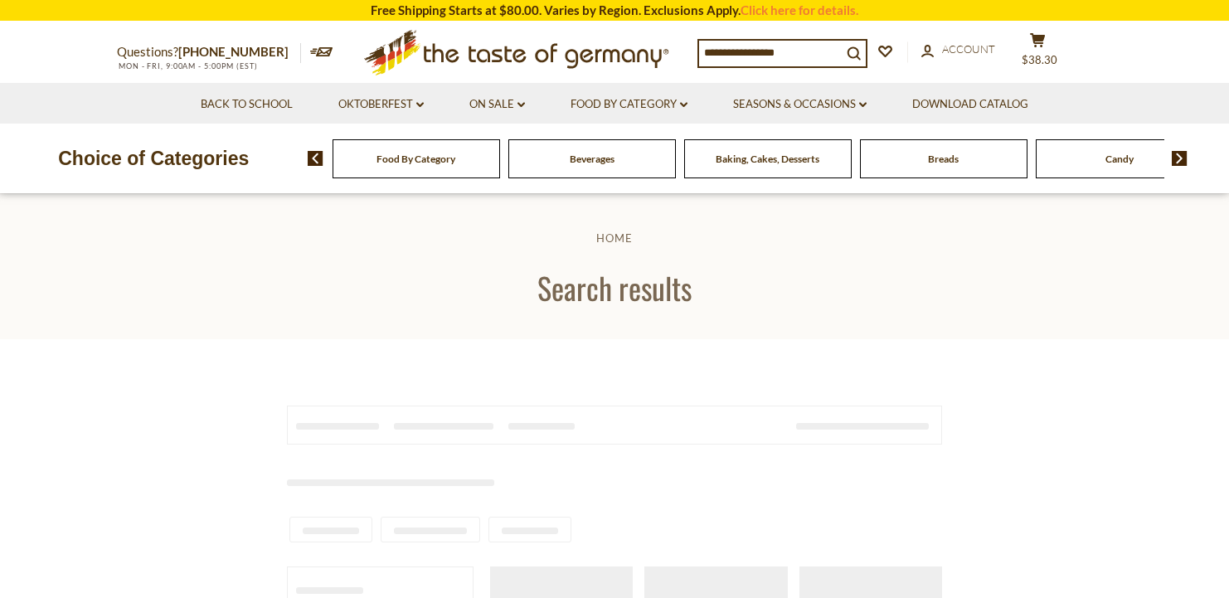
type input "******"
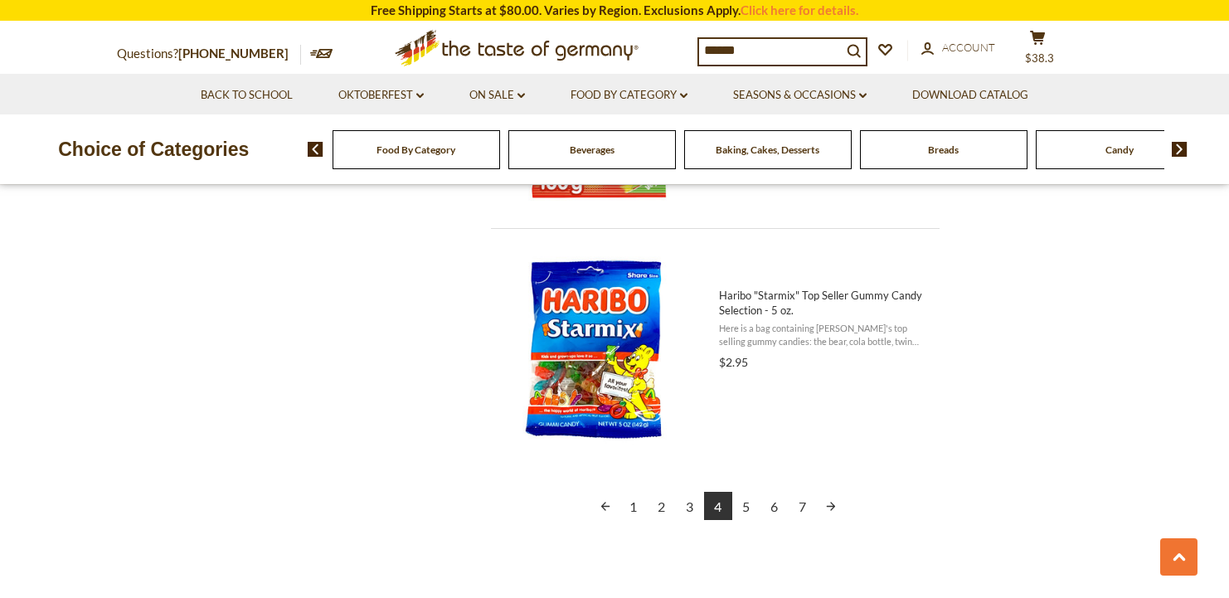
scroll to position [3748, 0]
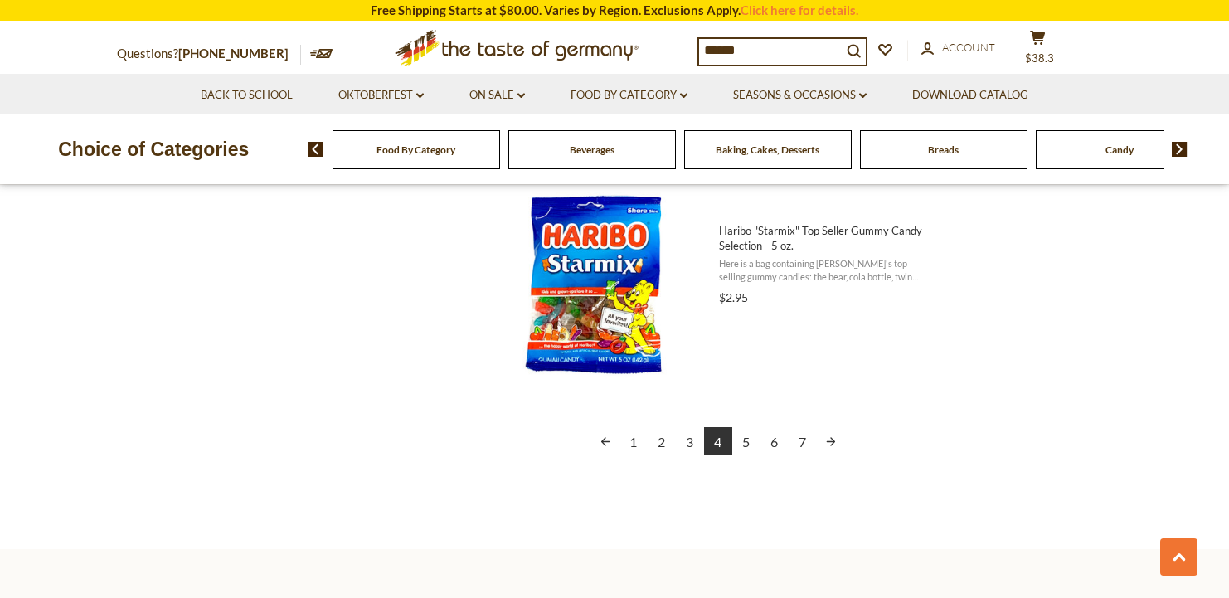
click at [747, 437] on link "5" at bounding box center [747, 441] width 28 height 28
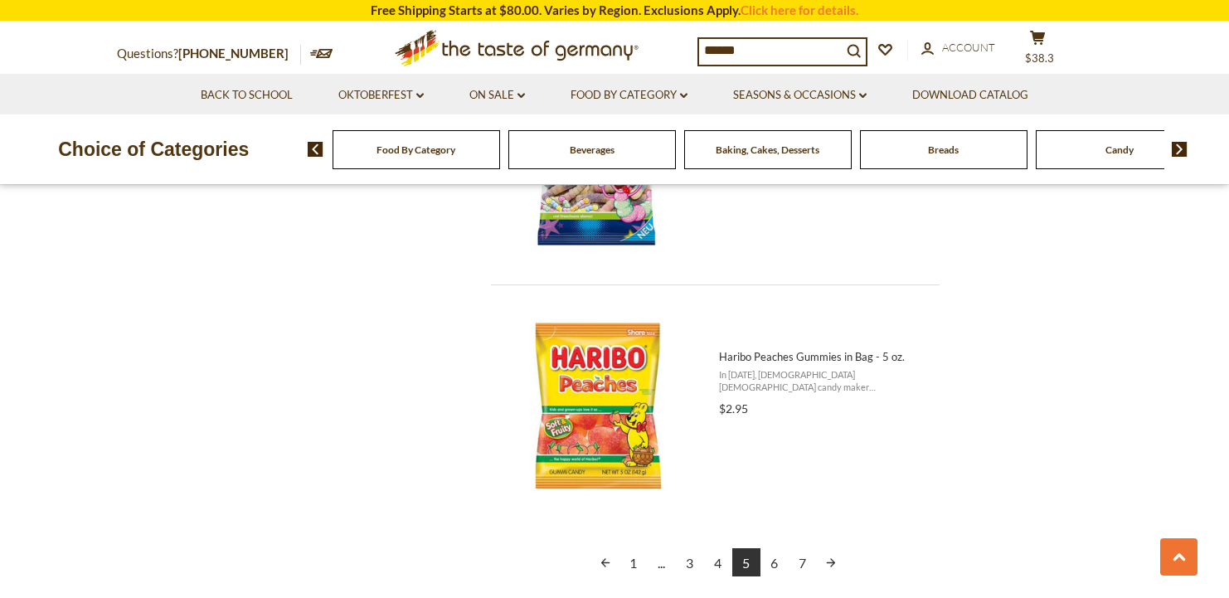
scroll to position [3652, 0]
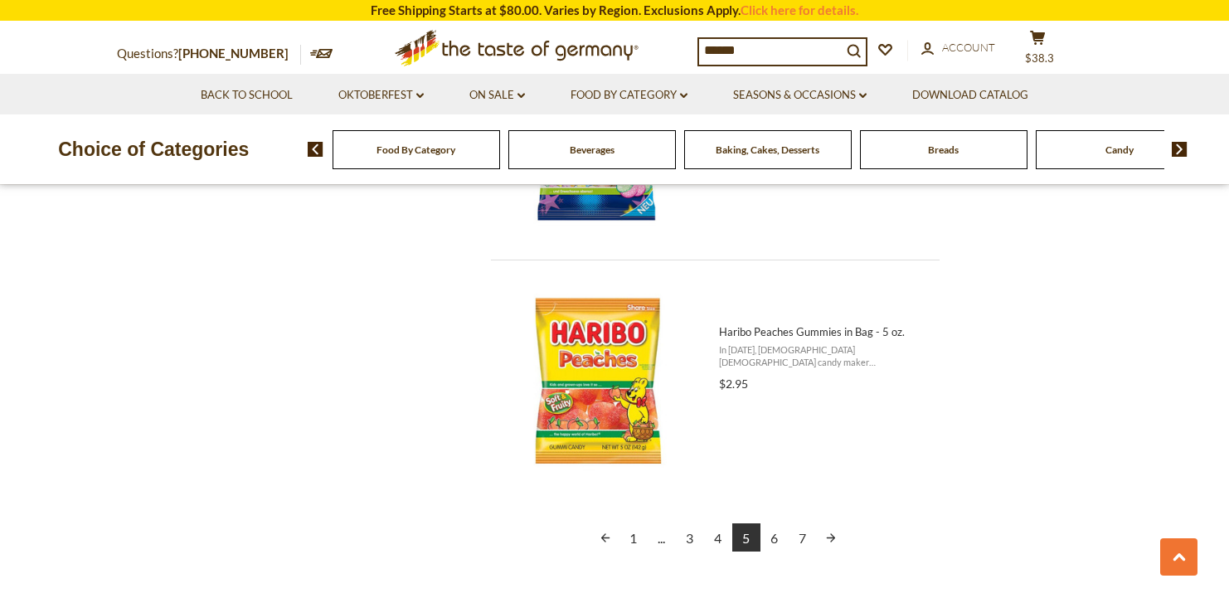
click at [777, 536] on link "6" at bounding box center [775, 537] width 28 height 28
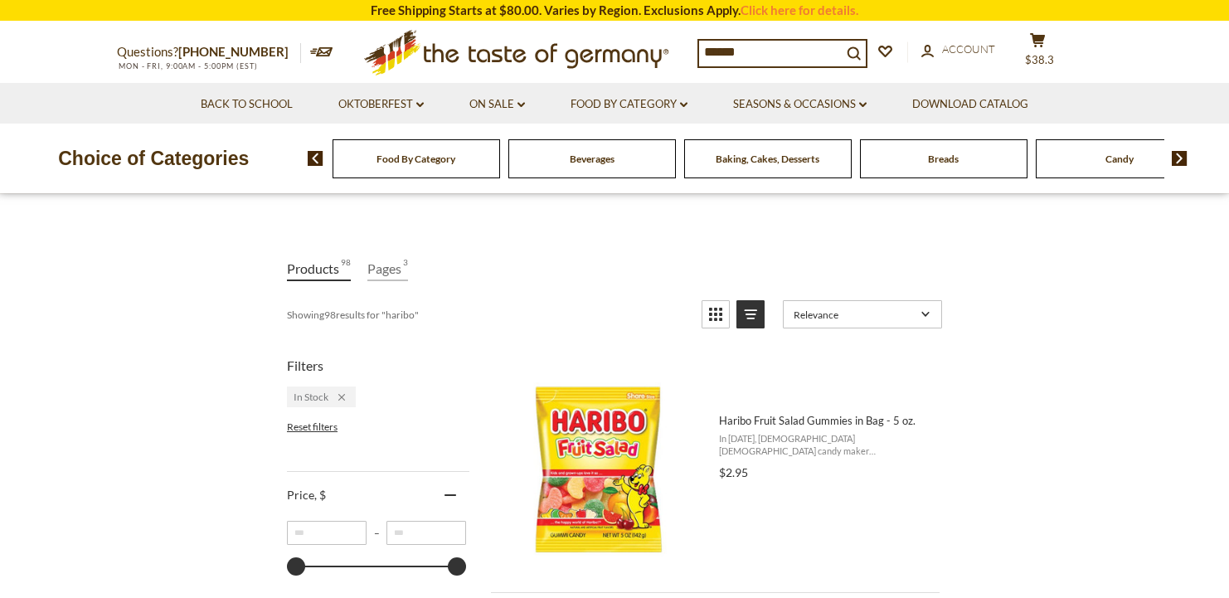
scroll to position [234, 0]
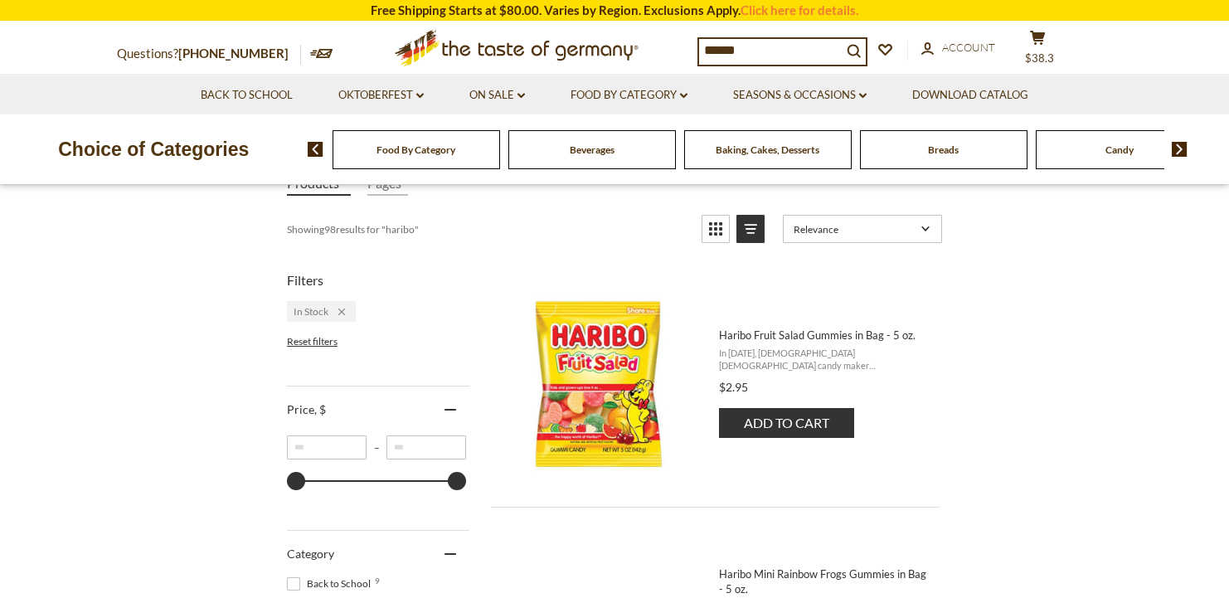
click at [780, 421] on button "Add to cart" at bounding box center [786, 423] width 135 height 30
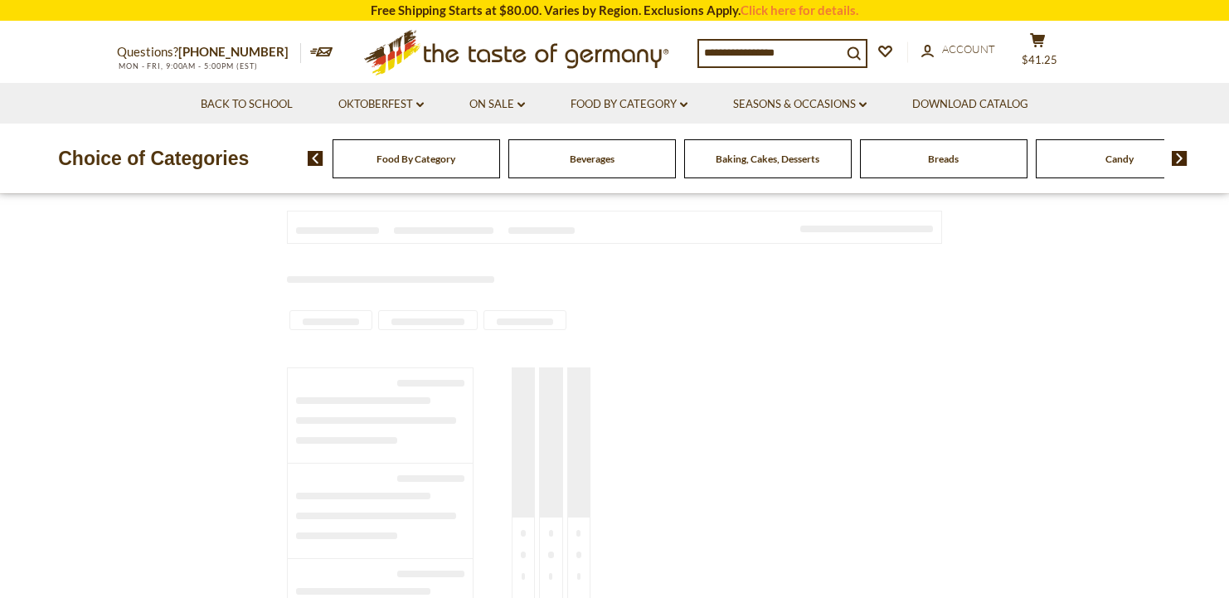
type input "******"
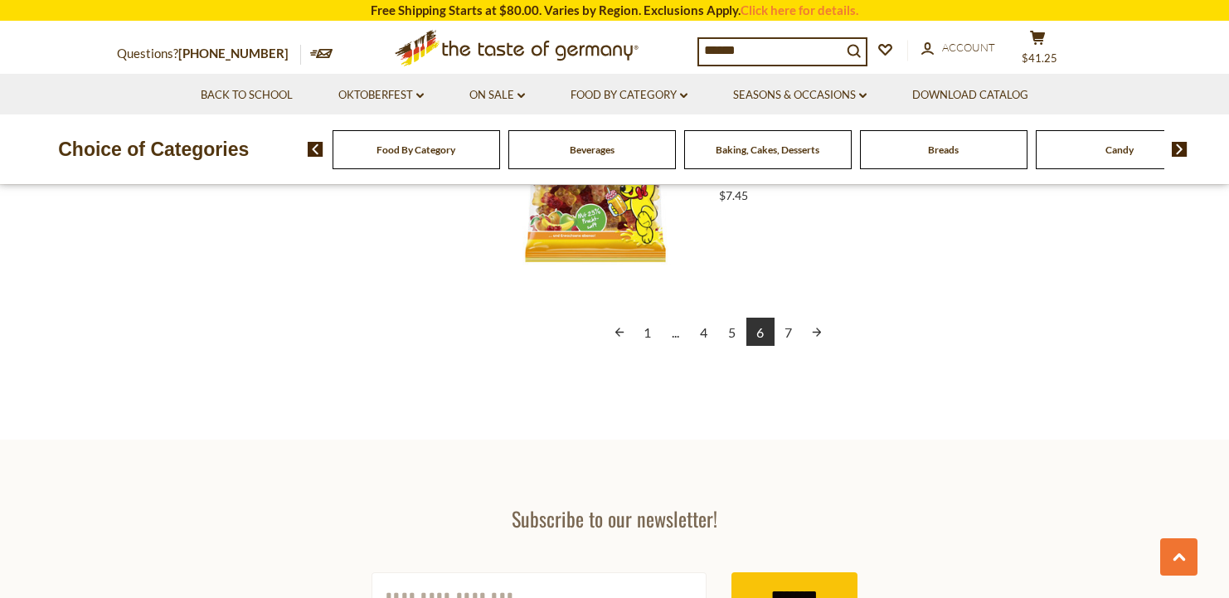
scroll to position [3884, 0]
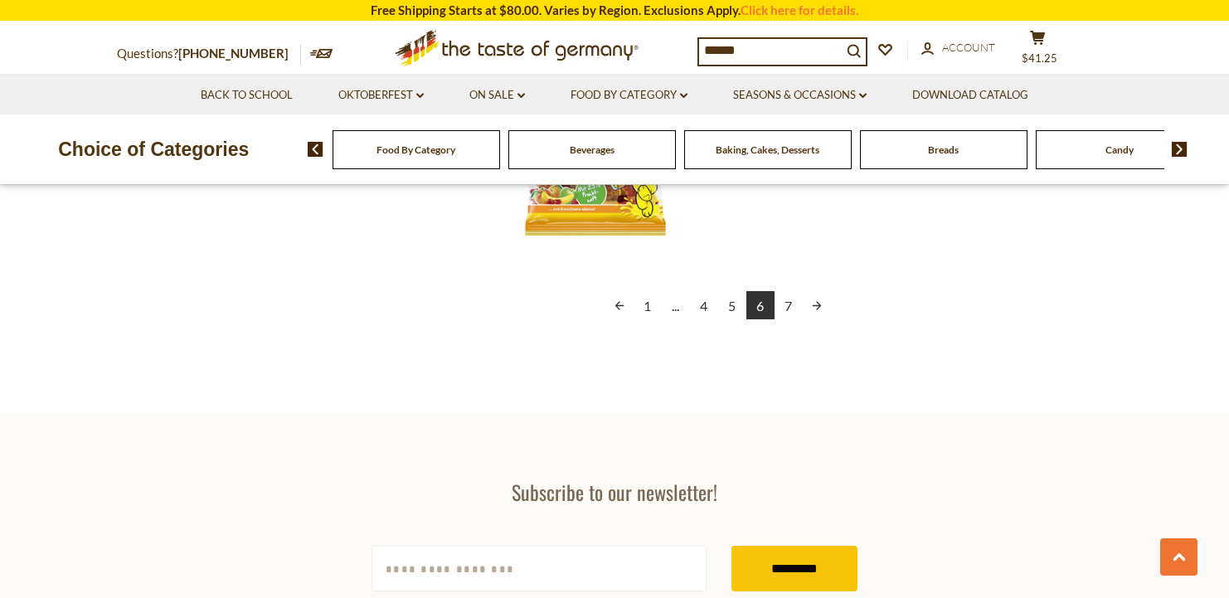
click at [787, 306] on link "7" at bounding box center [789, 305] width 28 height 28
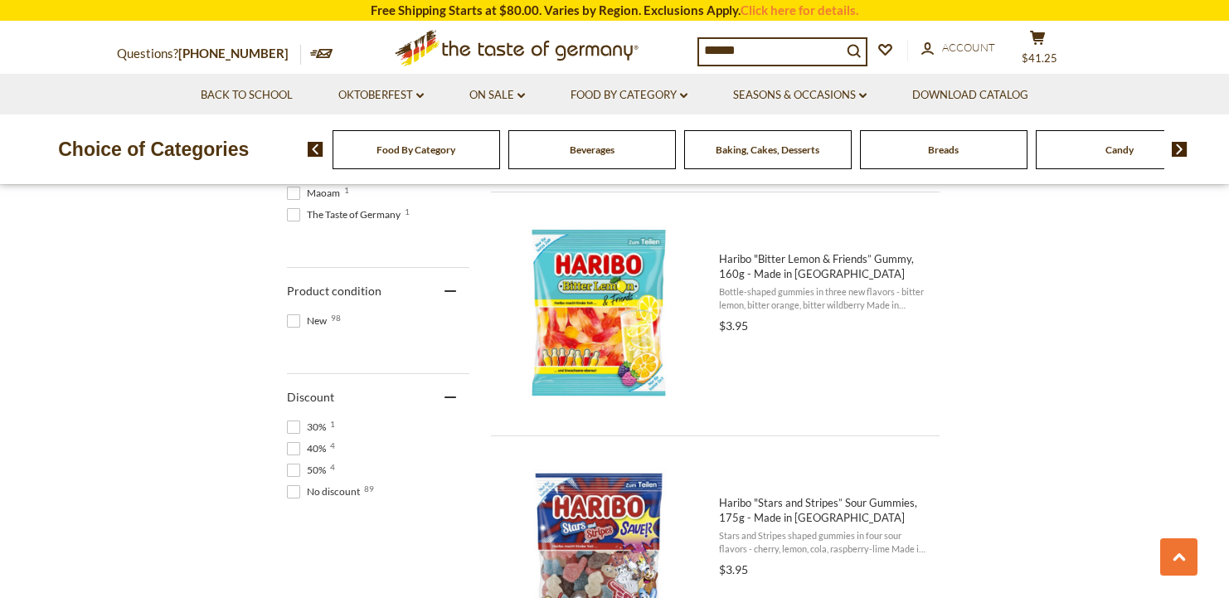
scroll to position [1050, 0]
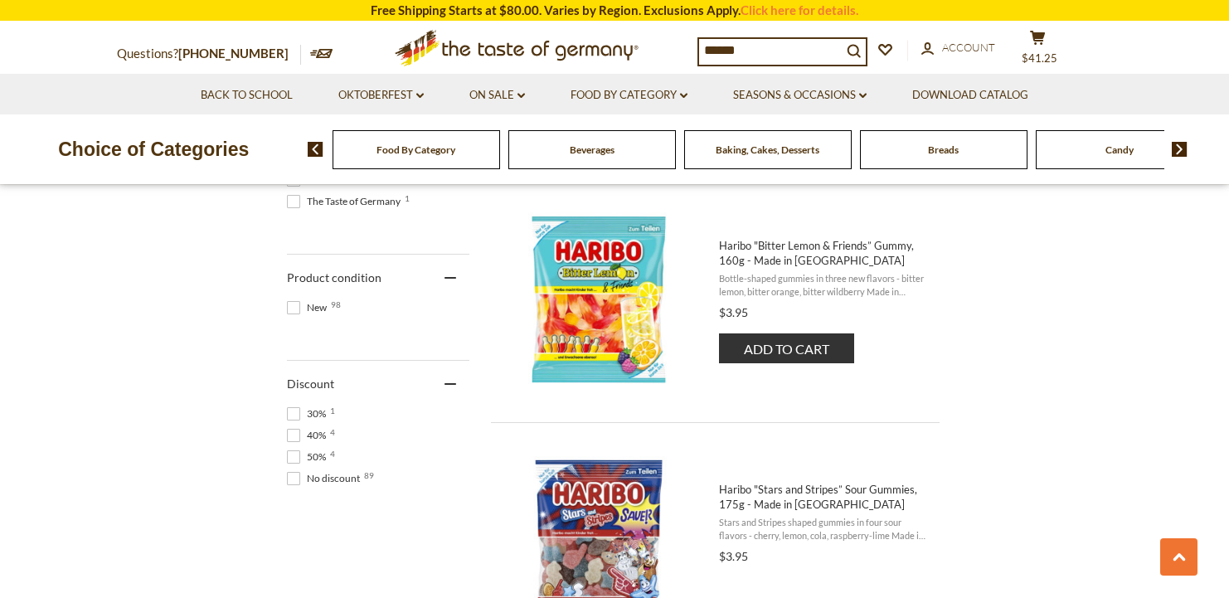
click at [779, 346] on button "Add to cart" at bounding box center [786, 349] width 135 height 30
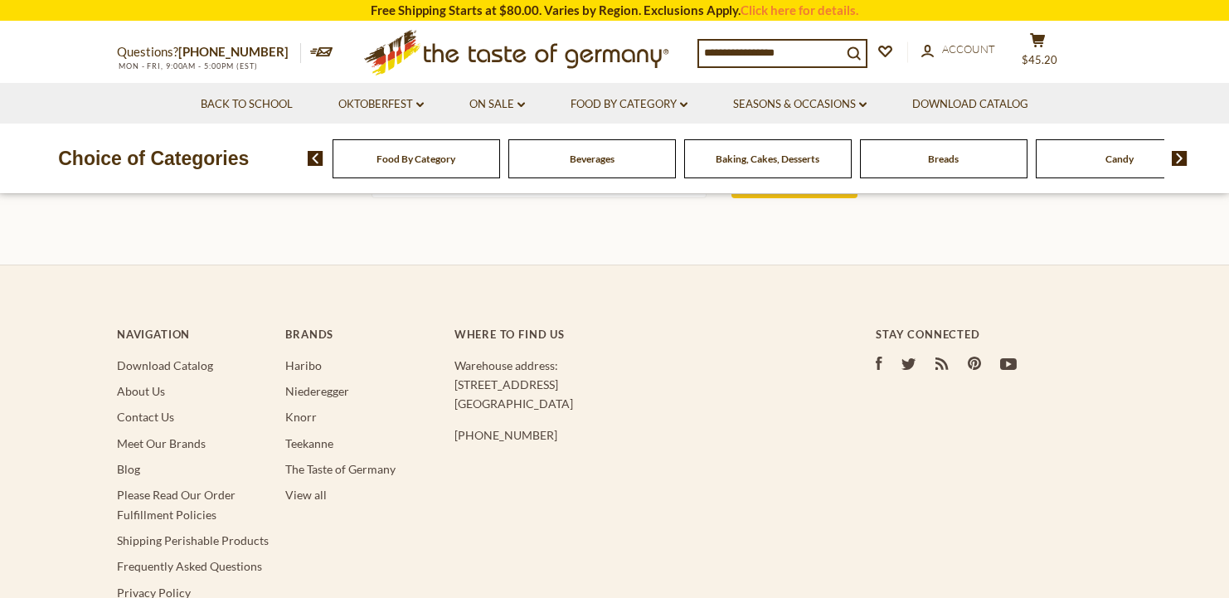
type input "******"
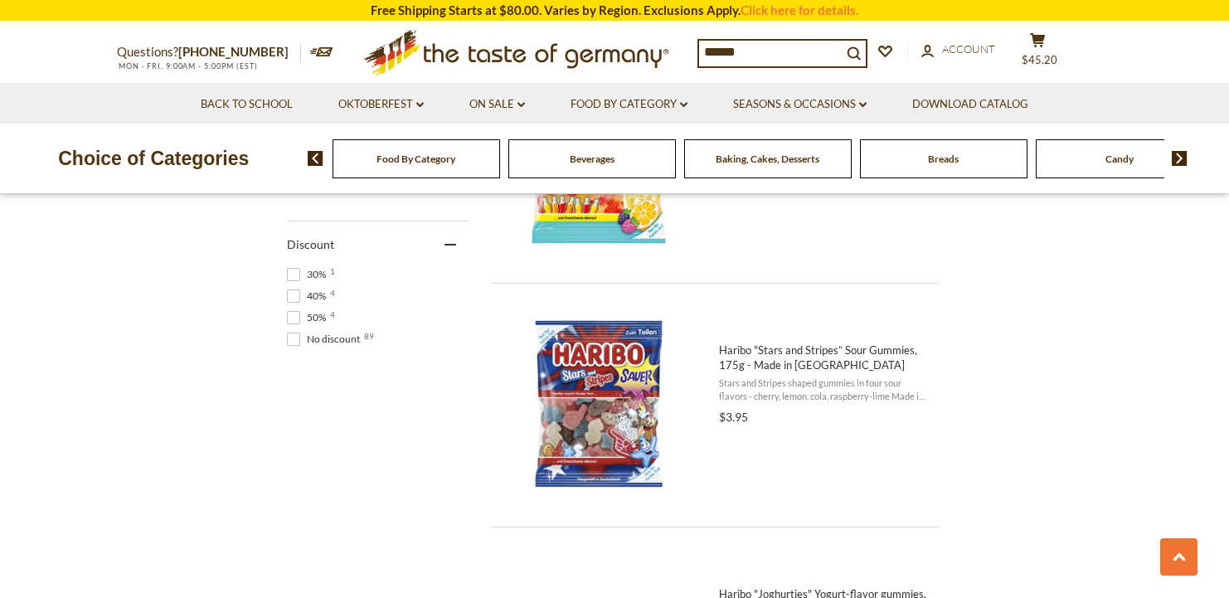
scroll to position [1310, 0]
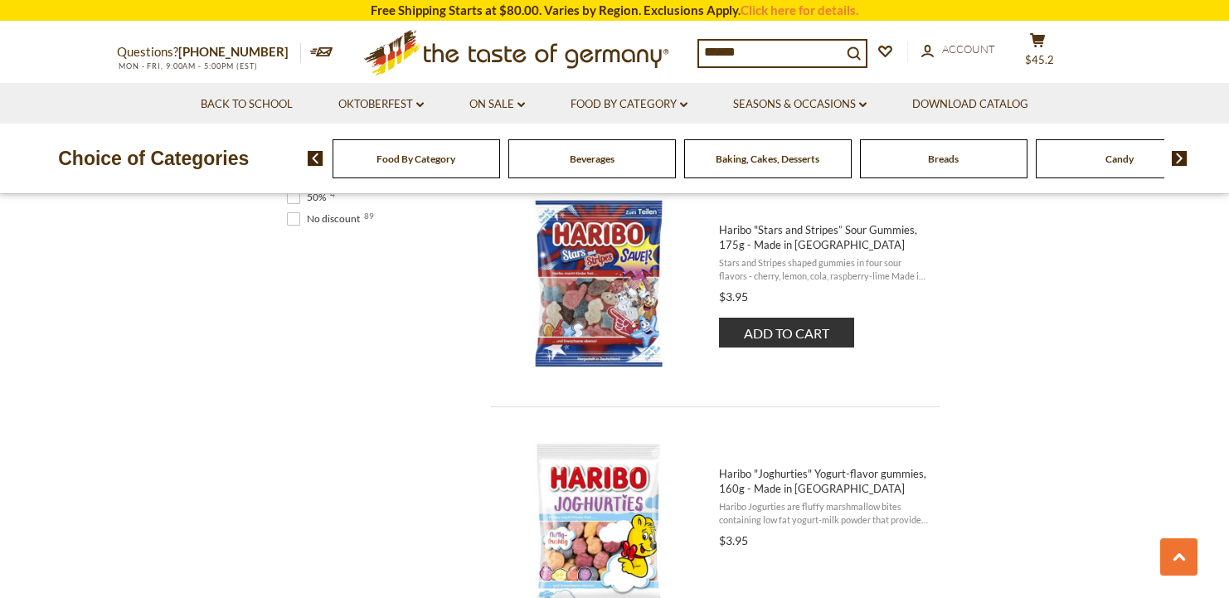
click at [777, 326] on button "Add to cart" at bounding box center [786, 333] width 135 height 30
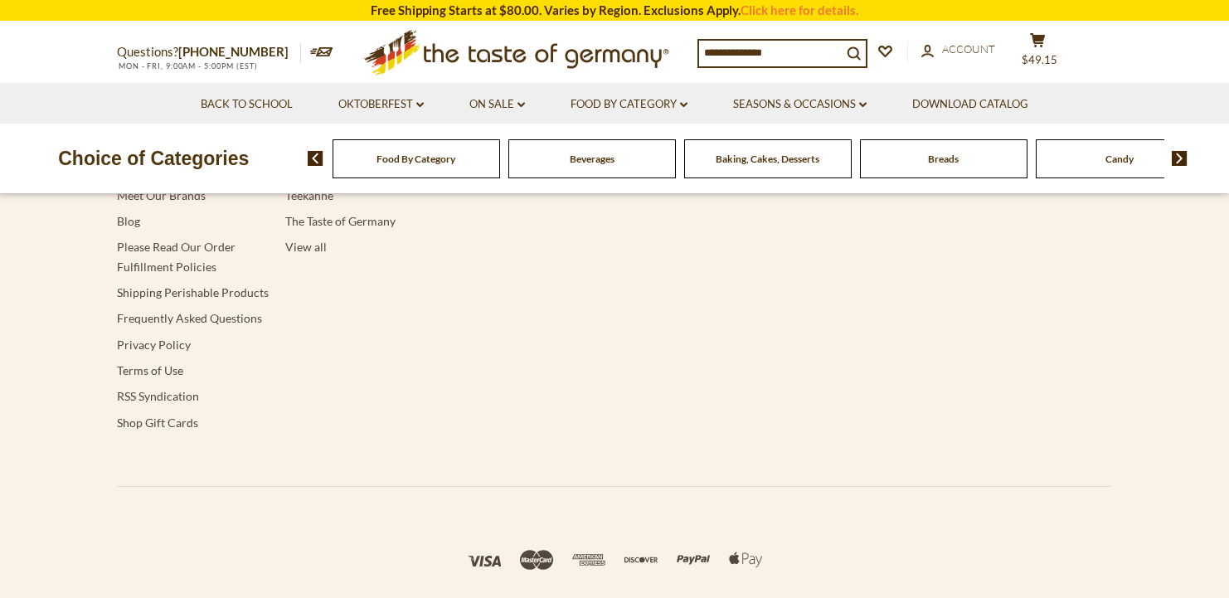
type input "******"
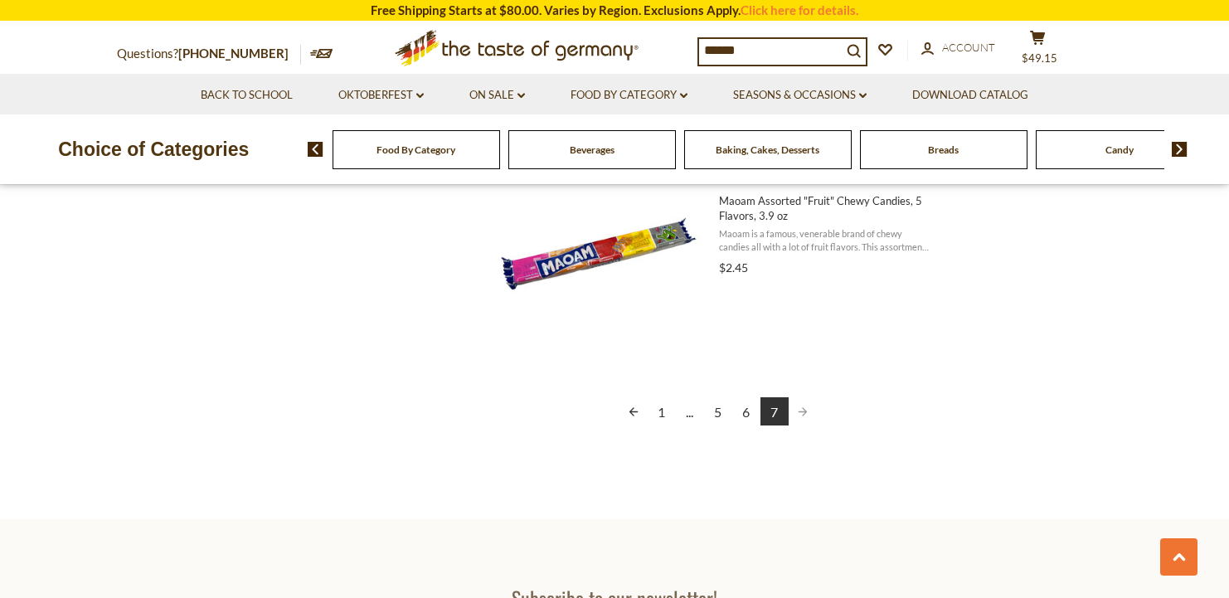
scroll to position [2182, 0]
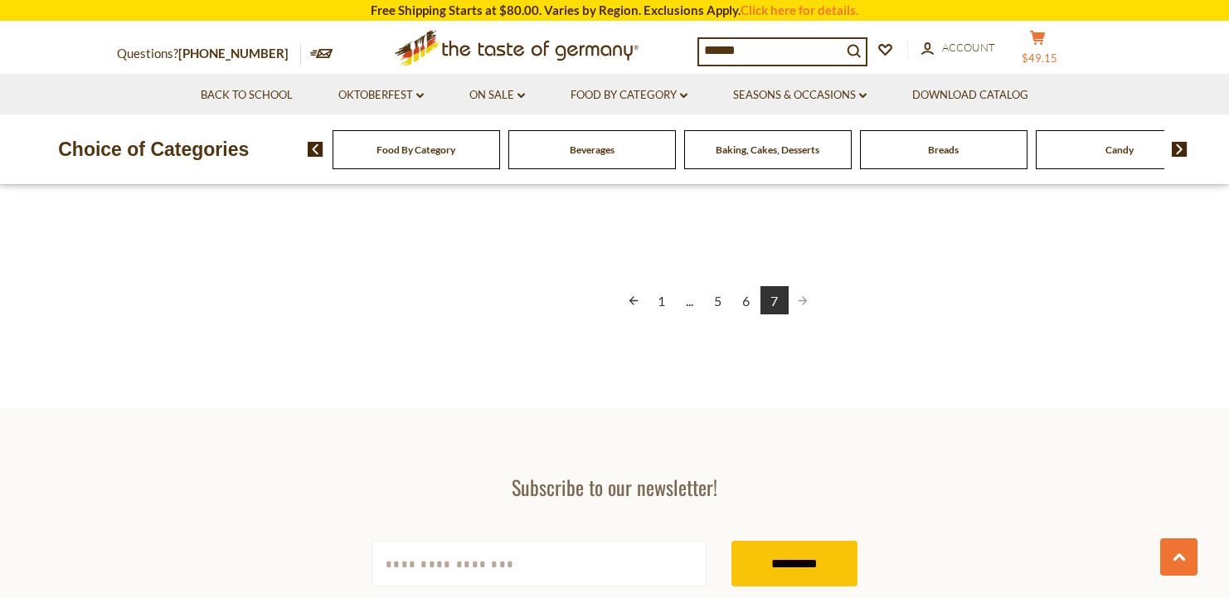
click at [1046, 41] on icon "cart" at bounding box center [1038, 38] width 16 height 14
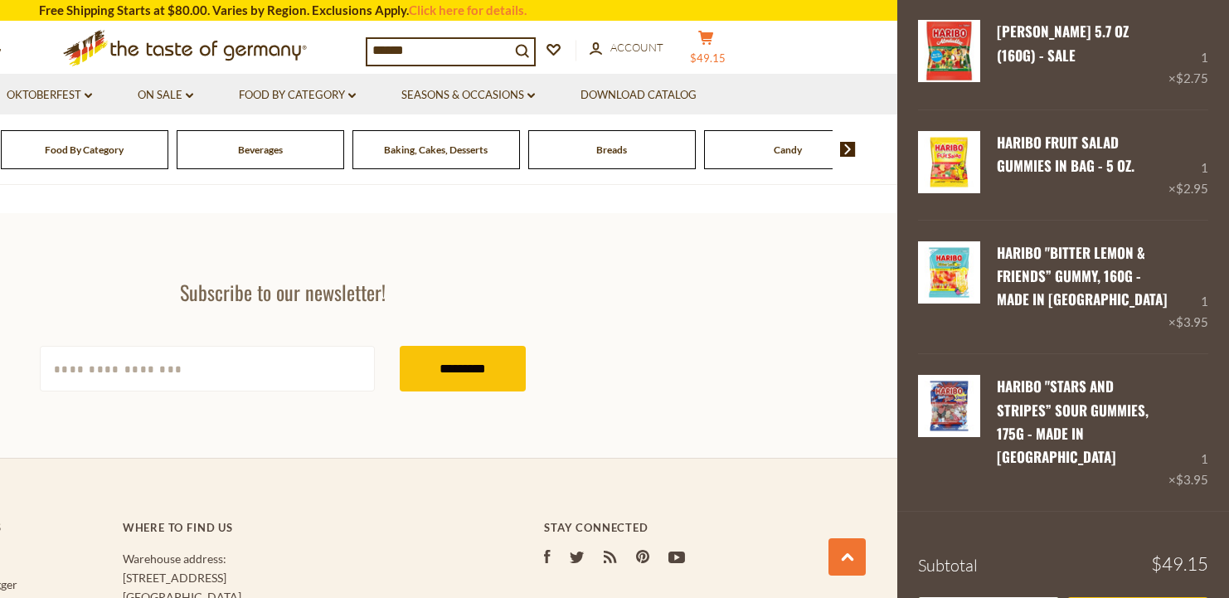
scroll to position [2388, 0]
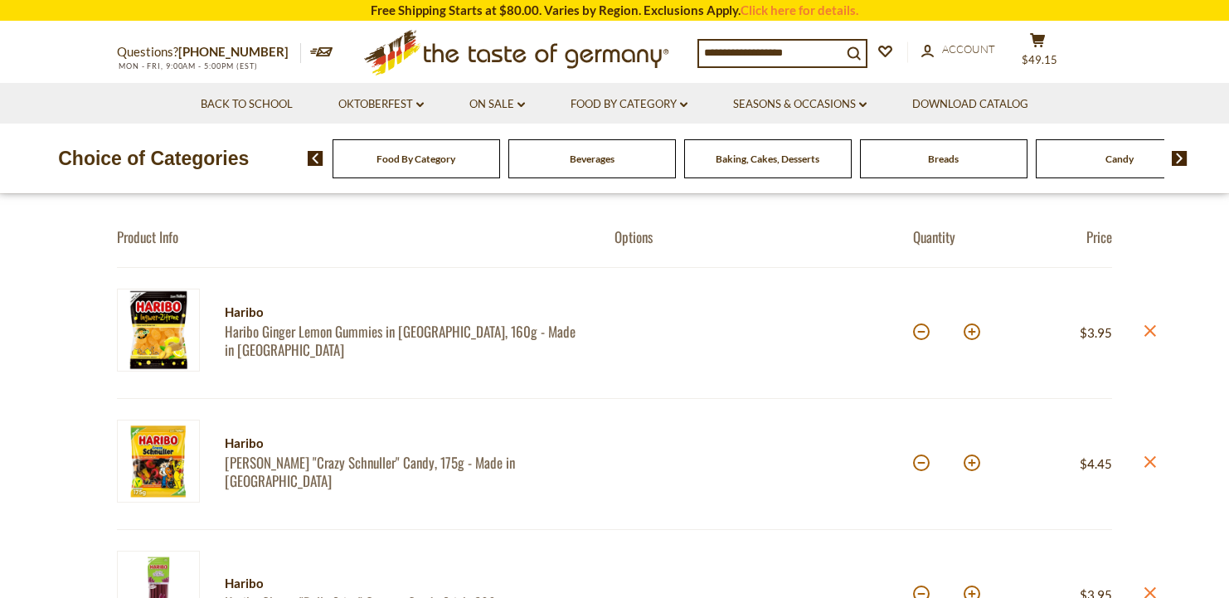
scroll to position [218, 0]
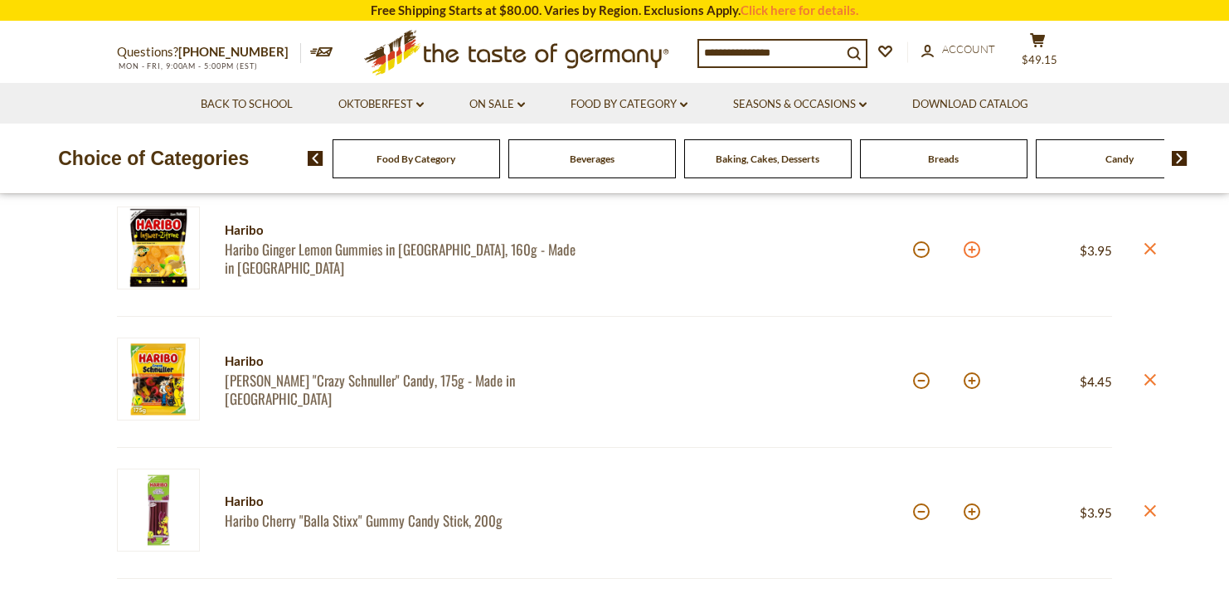
click at [975, 251] on button at bounding box center [972, 249] width 17 height 17
type input "*"
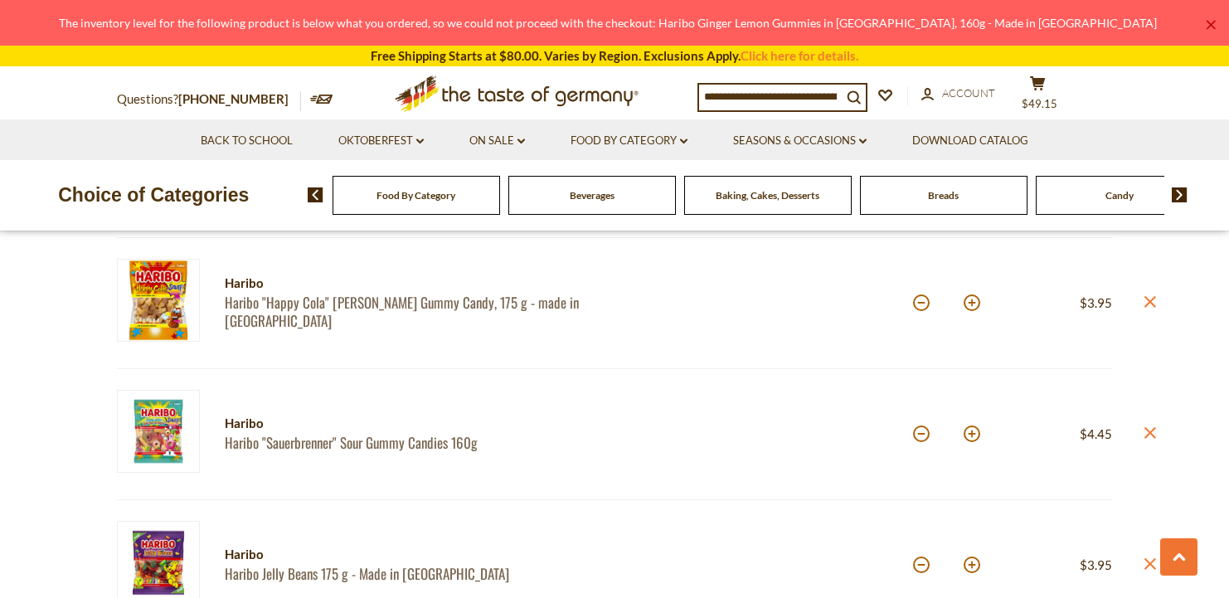
scroll to position [740, 0]
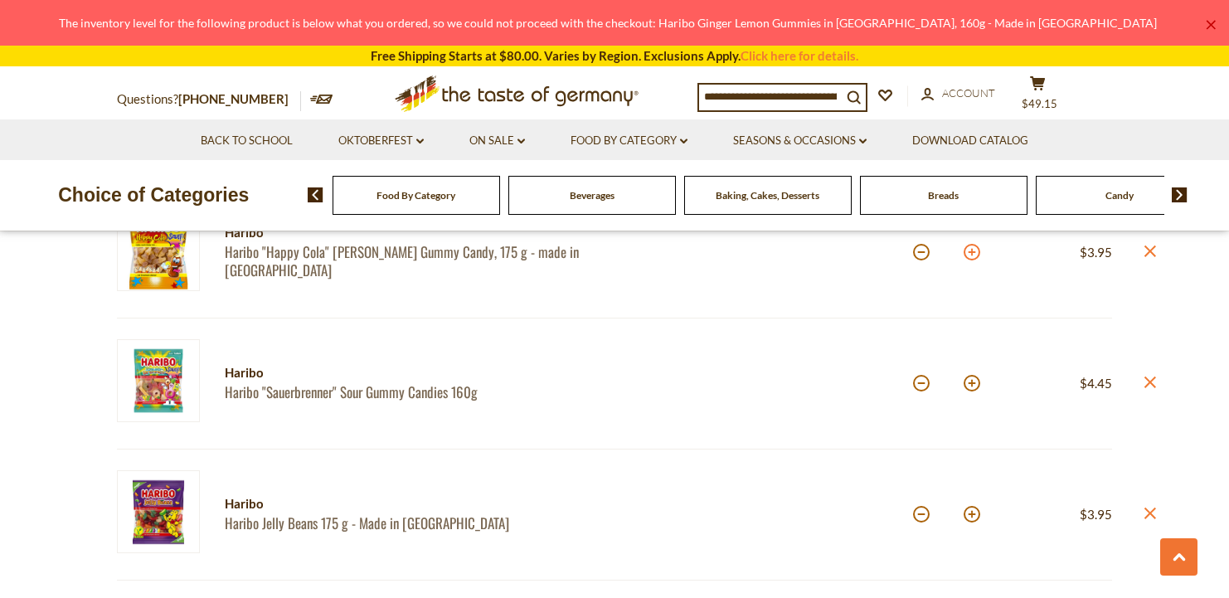
click at [974, 255] on button at bounding box center [972, 252] width 17 height 17
type input "*"
click at [976, 387] on button at bounding box center [972, 383] width 17 height 17
type input "*"
click at [976, 387] on button at bounding box center [972, 383] width 17 height 17
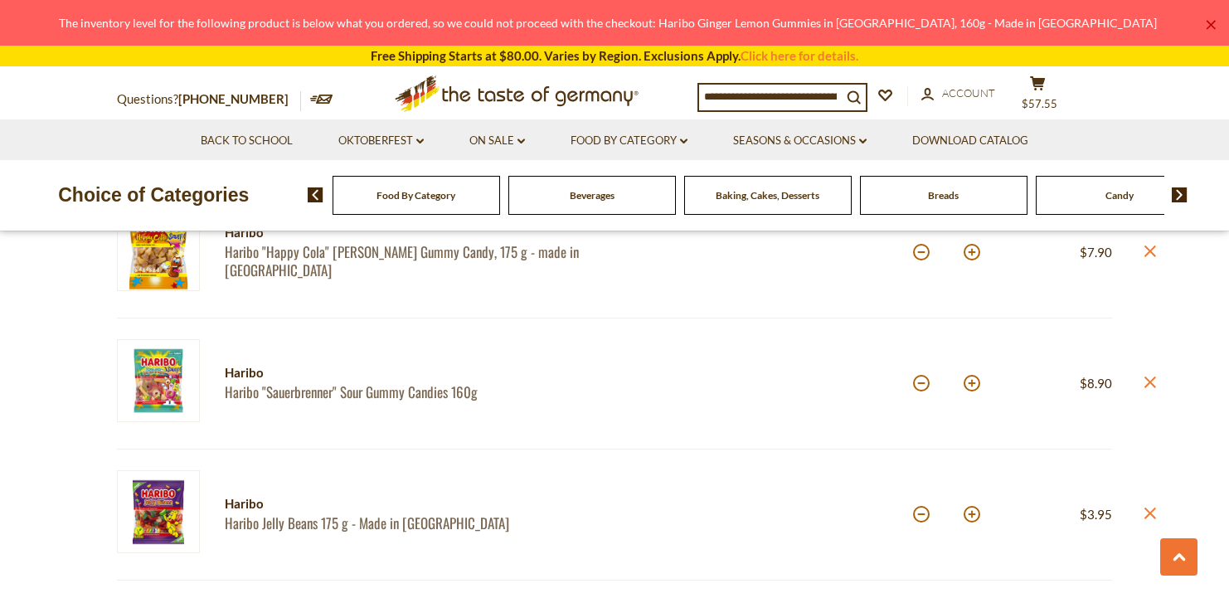
click at [976, 387] on button at bounding box center [972, 383] width 17 height 17
type input "*"
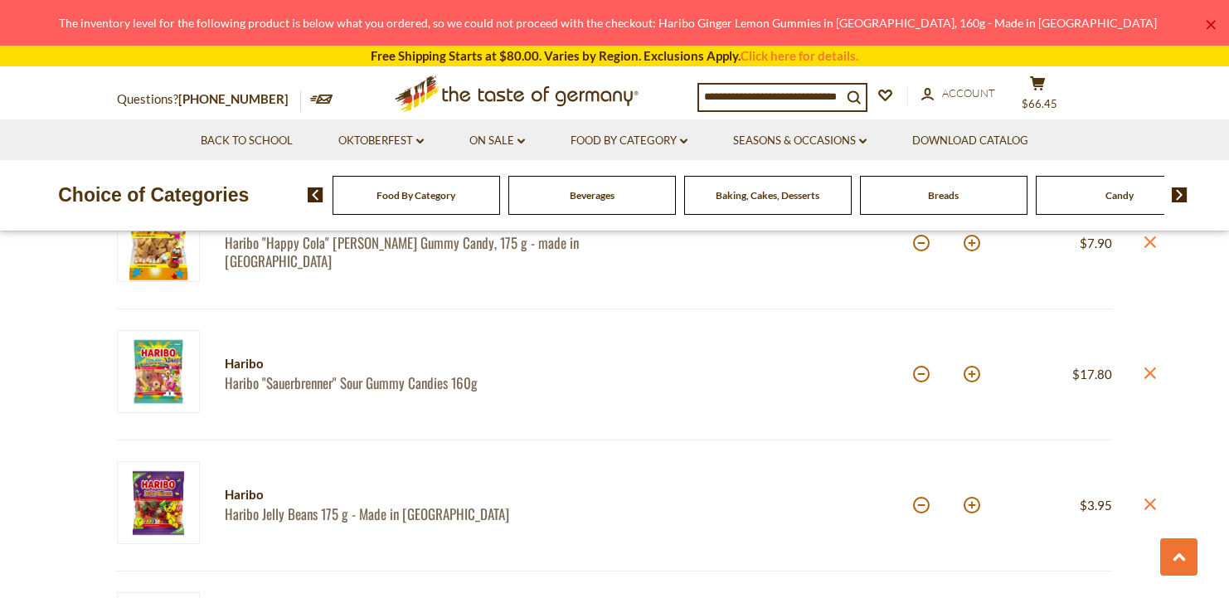
scroll to position [790, 0]
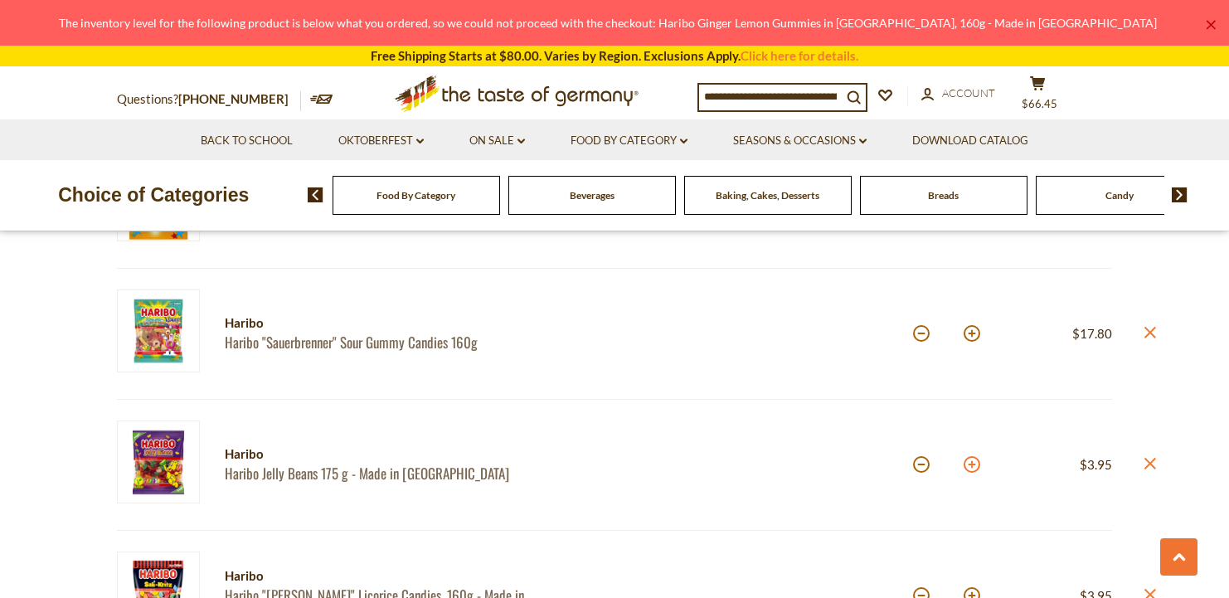
click at [971, 460] on button at bounding box center [972, 464] width 17 height 17
type input "*"
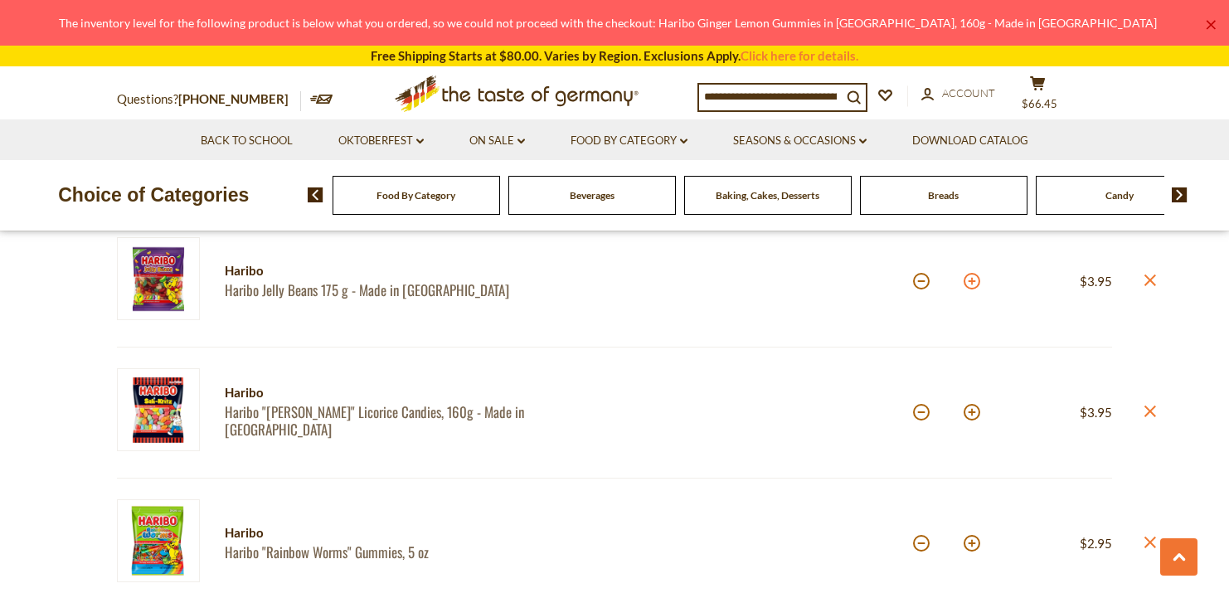
scroll to position [1022, 0]
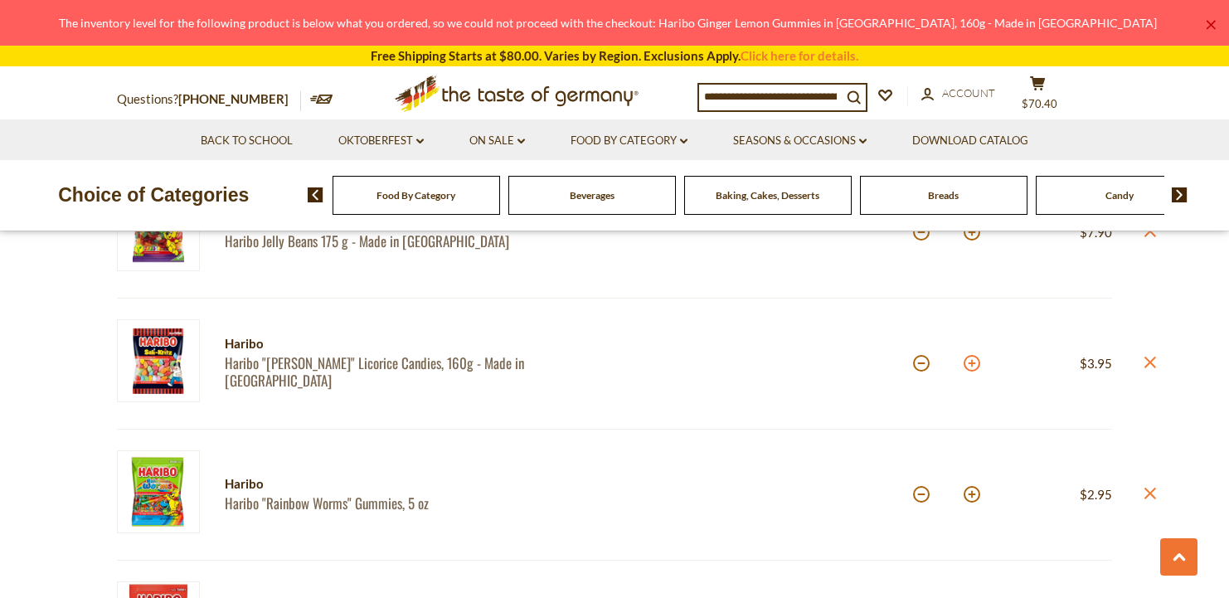
click at [975, 366] on button at bounding box center [972, 363] width 17 height 17
type input "*"
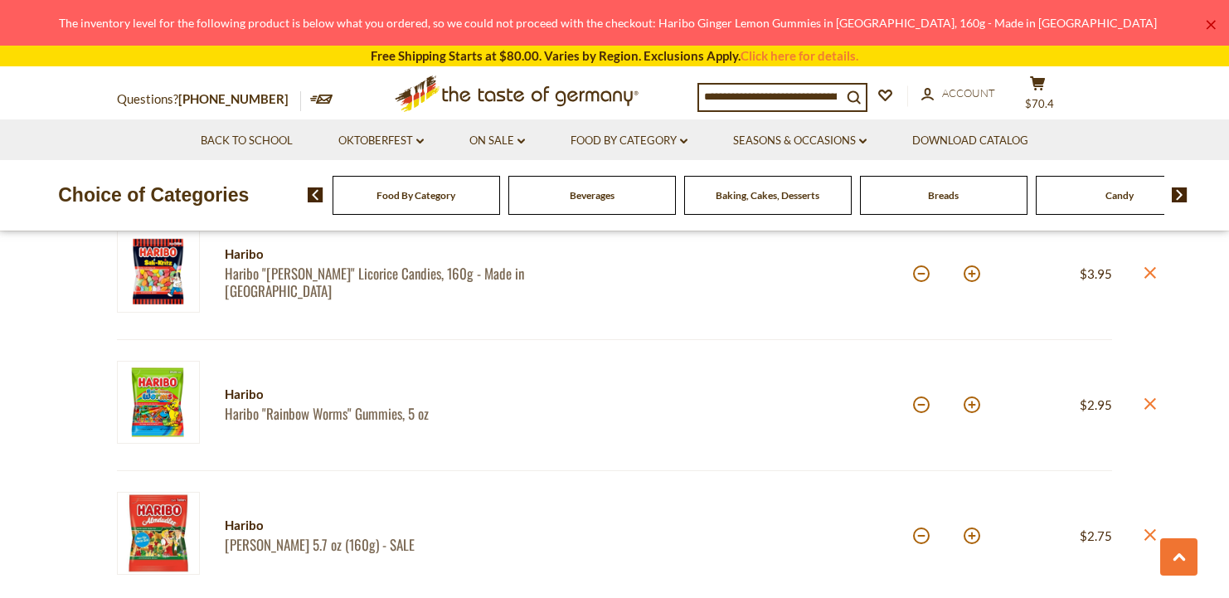
scroll to position [1147, 0]
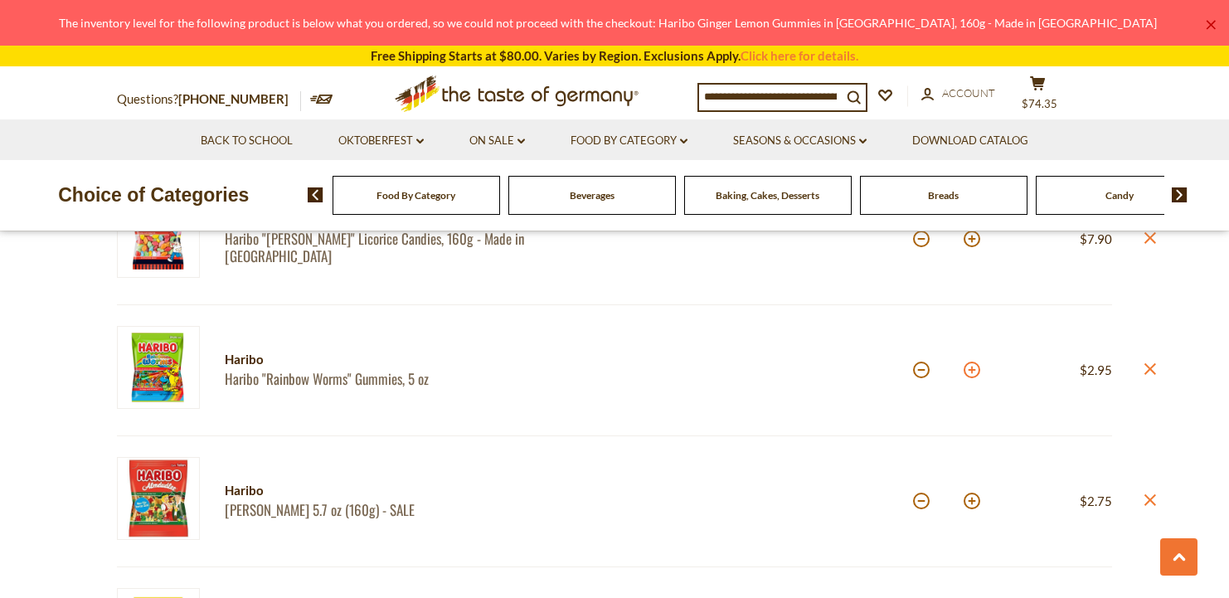
click at [977, 373] on button at bounding box center [972, 370] width 17 height 17
type input "*"
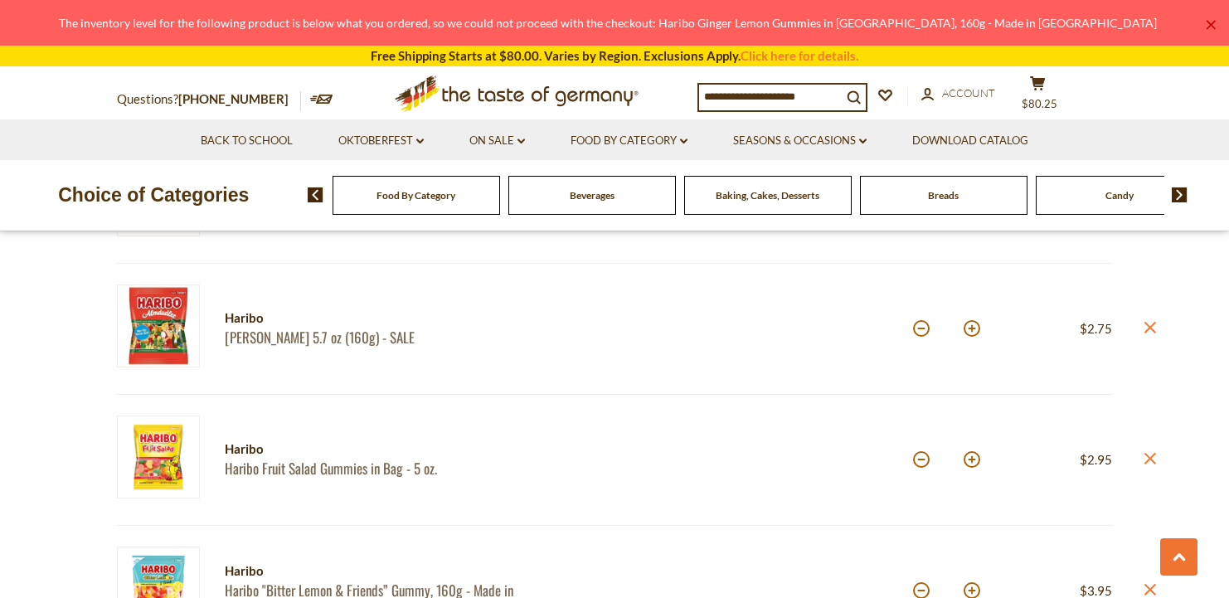
scroll to position [1320, 0]
click at [969, 455] on button at bounding box center [972, 458] width 17 height 17
type input "*"
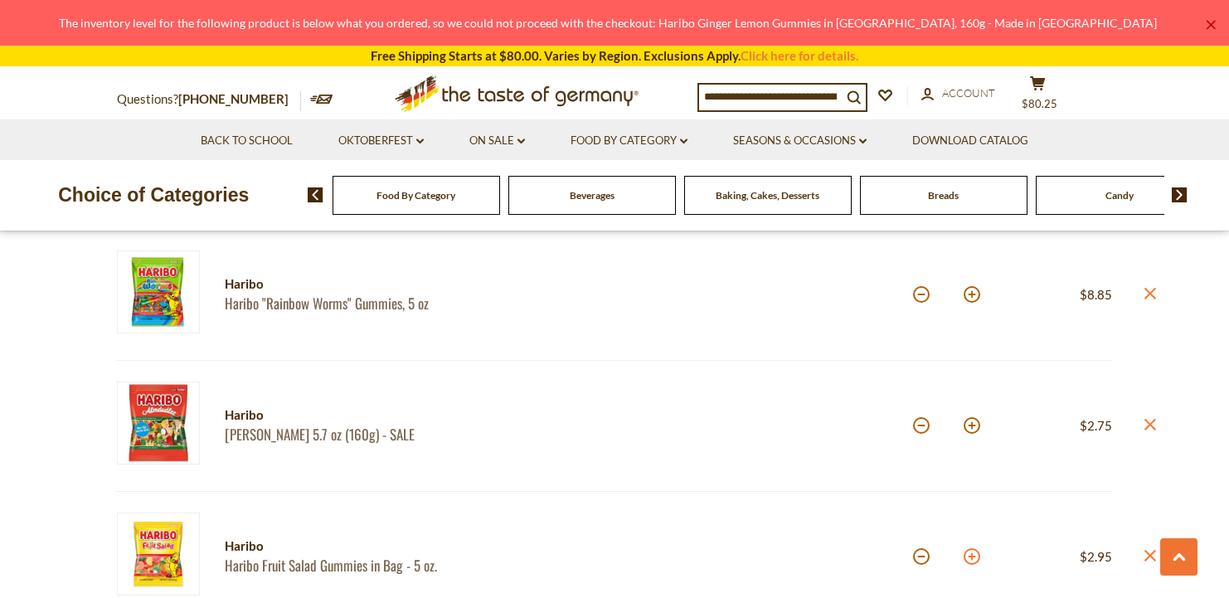
scroll to position [1171, 0]
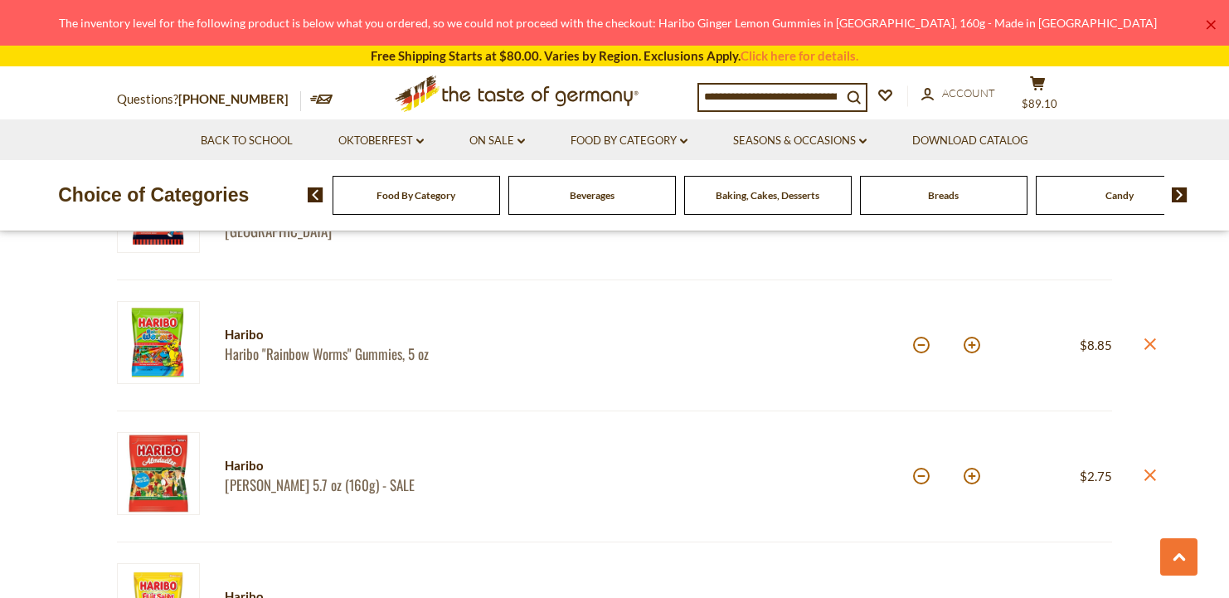
click at [979, 348] on button at bounding box center [972, 345] width 17 height 17
type input "*"
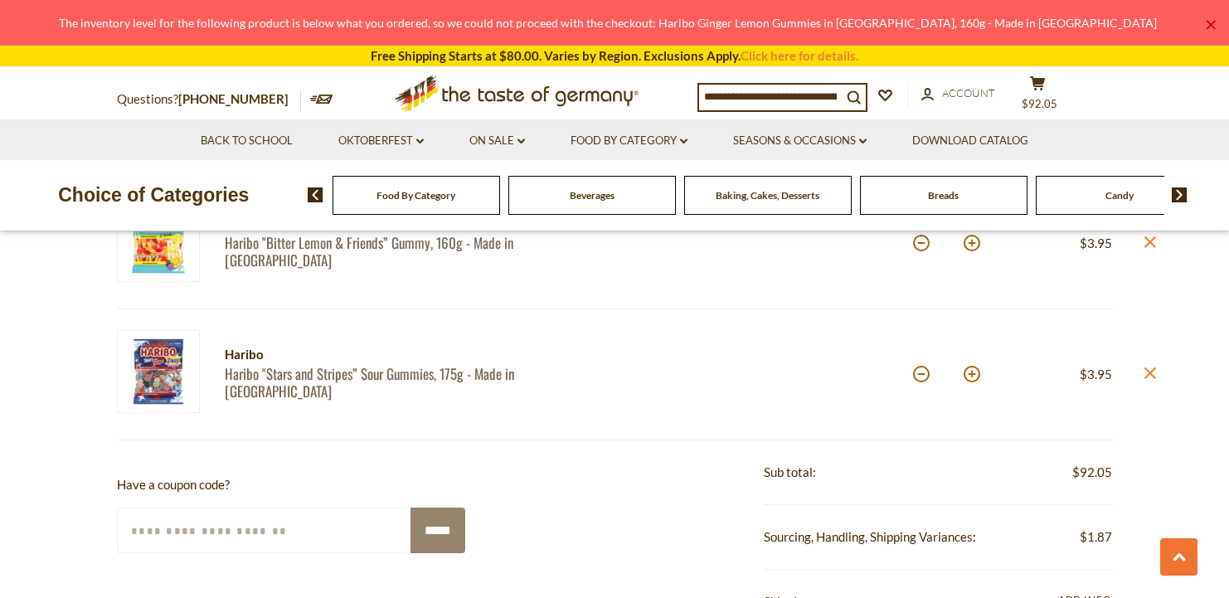
scroll to position [1675, 0]
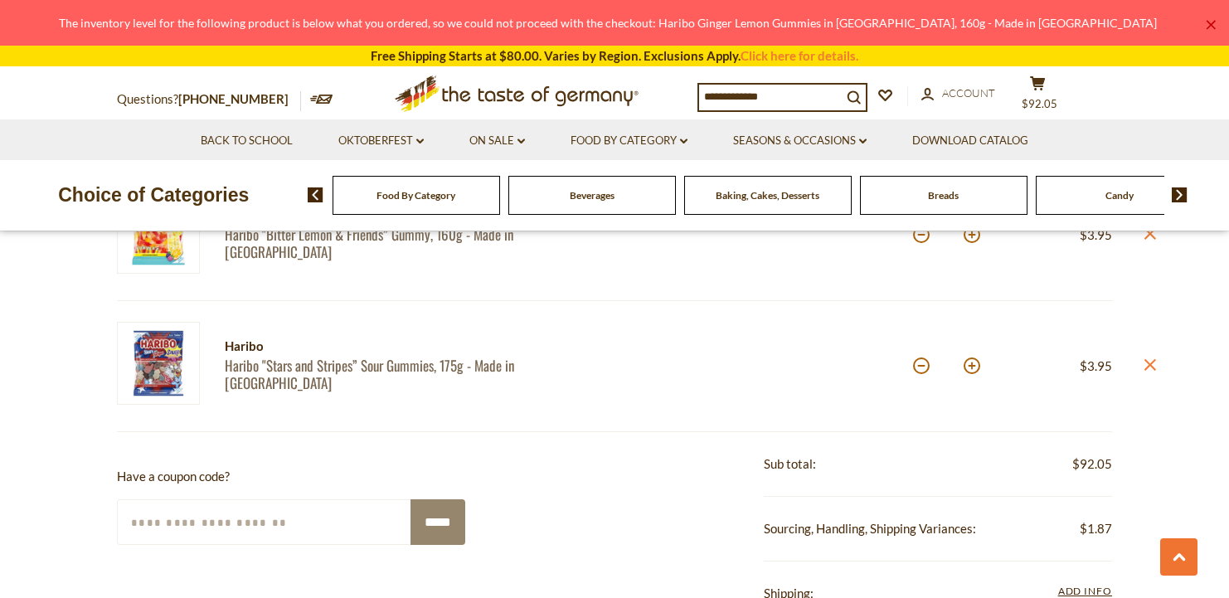
click at [971, 369] on button at bounding box center [972, 366] width 17 height 17
type input "*"
